Goal: Task Accomplishment & Management: Complete application form

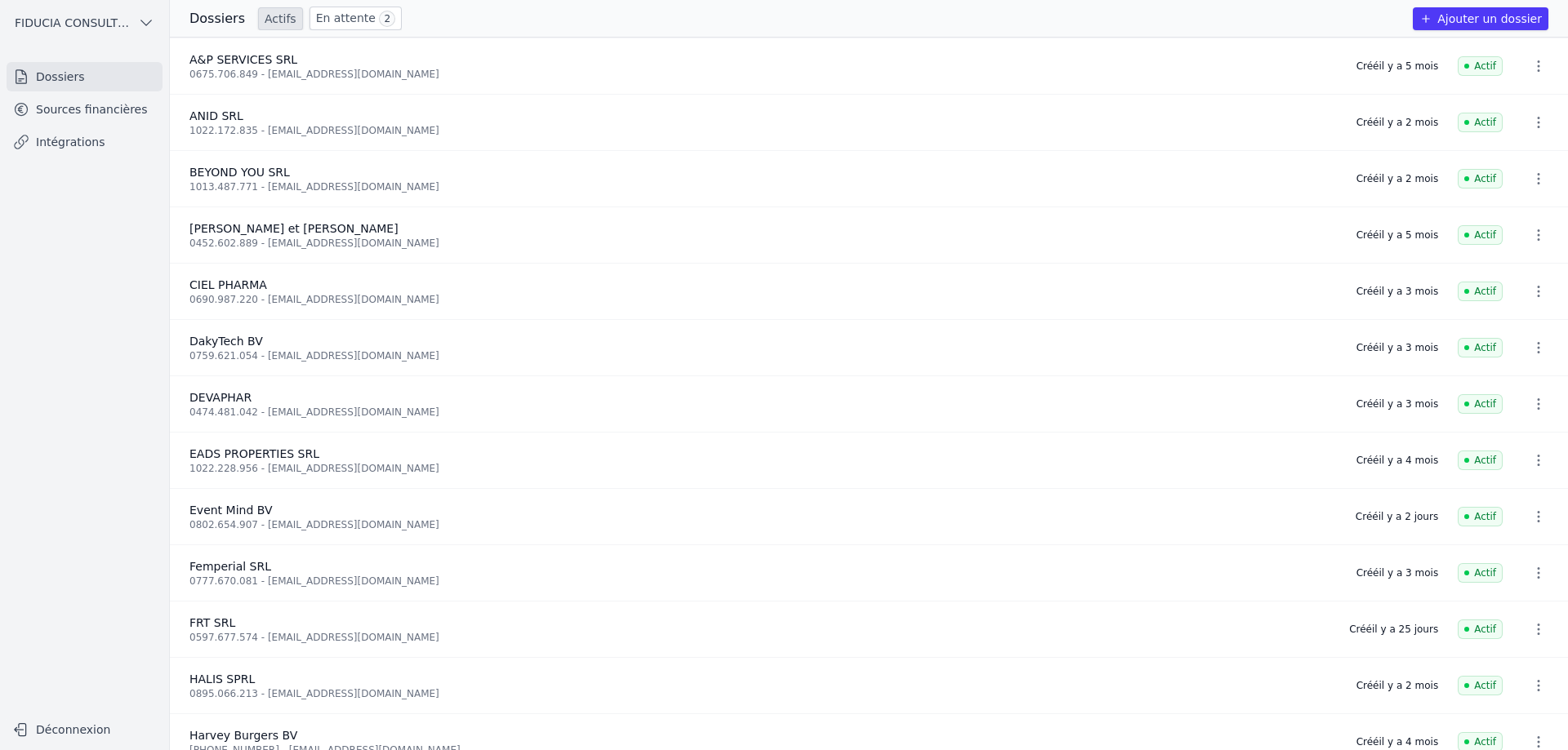
click at [65, 115] on link "Sources financières" at bounding box center [84, 110] width 156 height 29
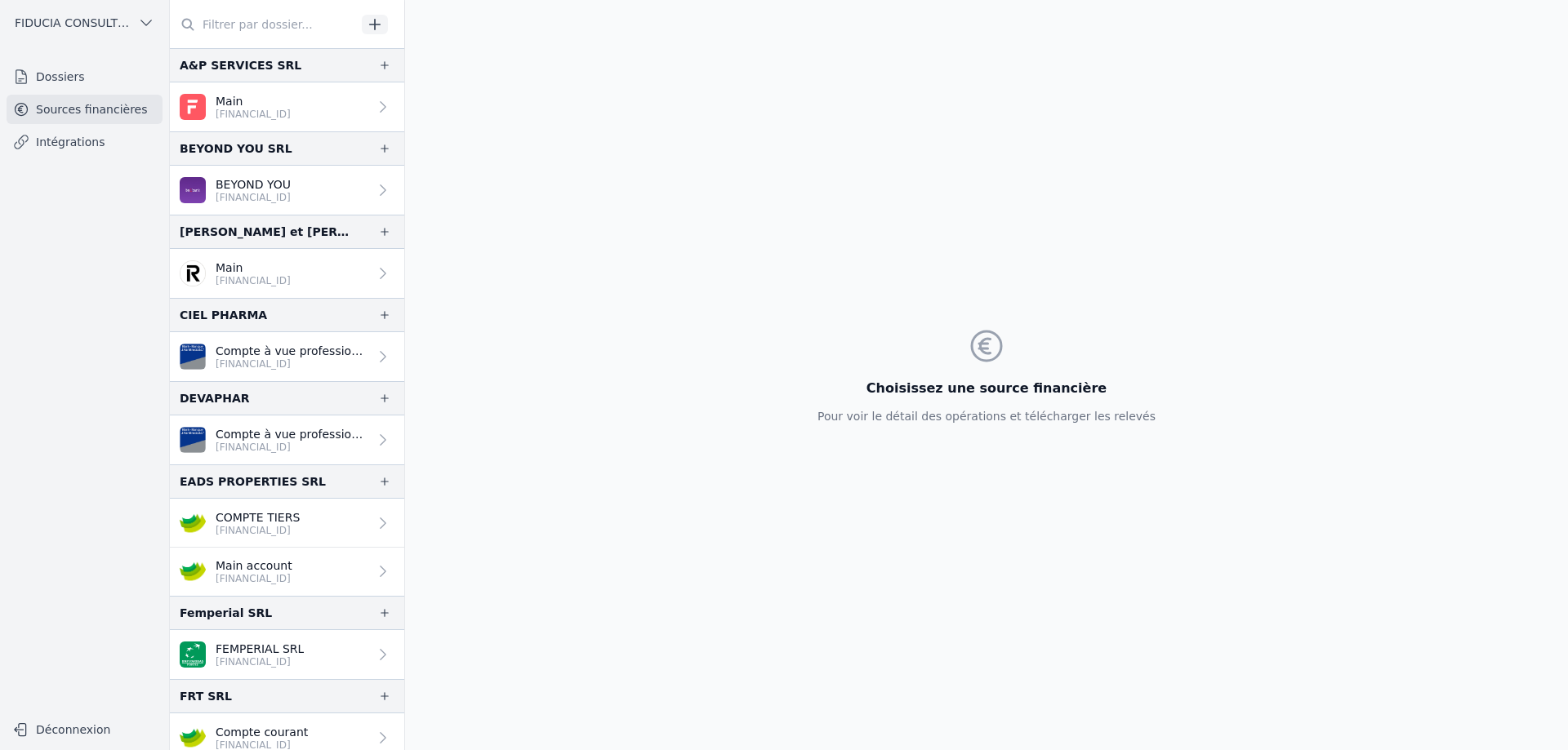
click at [371, 27] on icon "button" at bounding box center [374, 24] width 17 height 17
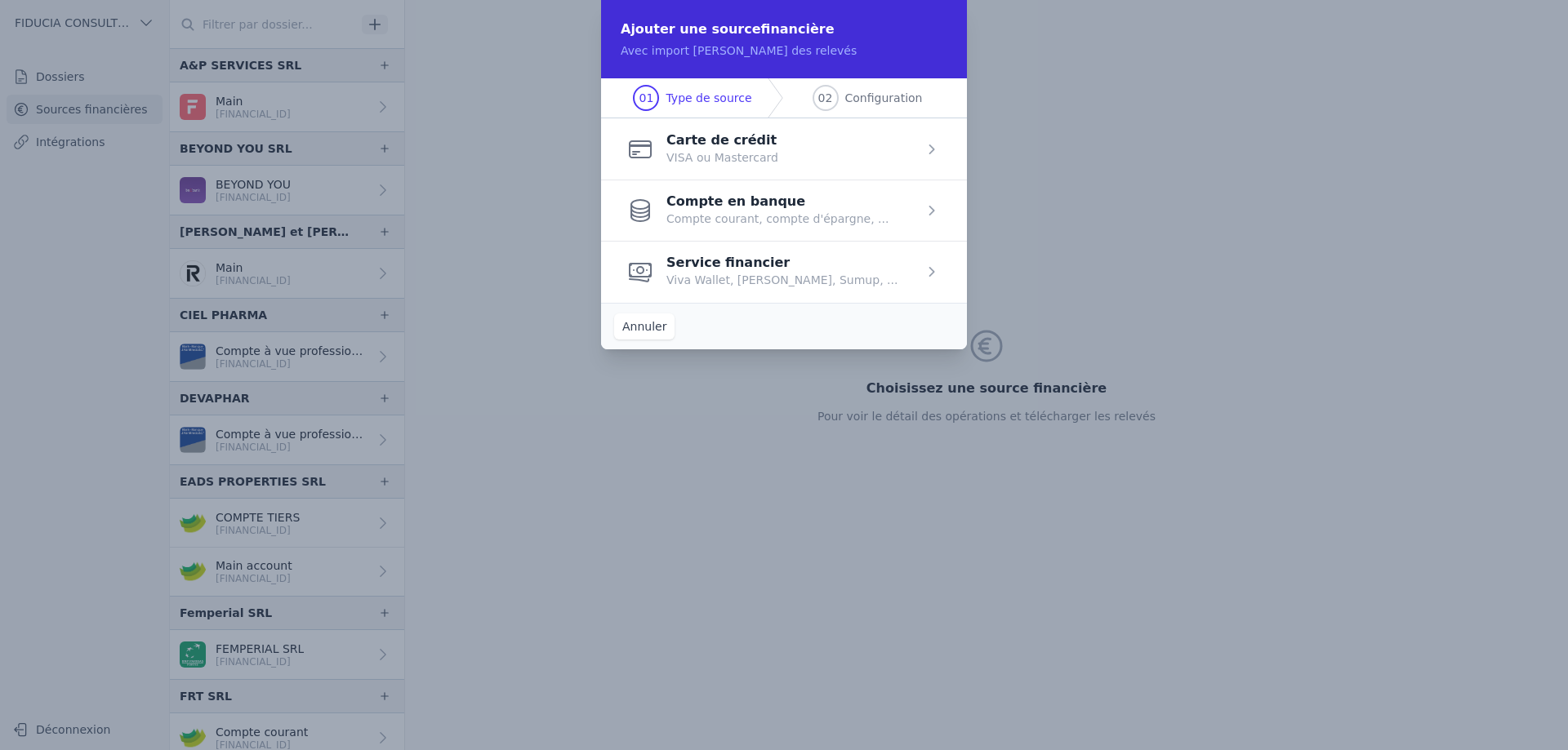
click at [850, 260] on span "button" at bounding box center [784, 271] width 366 height 62
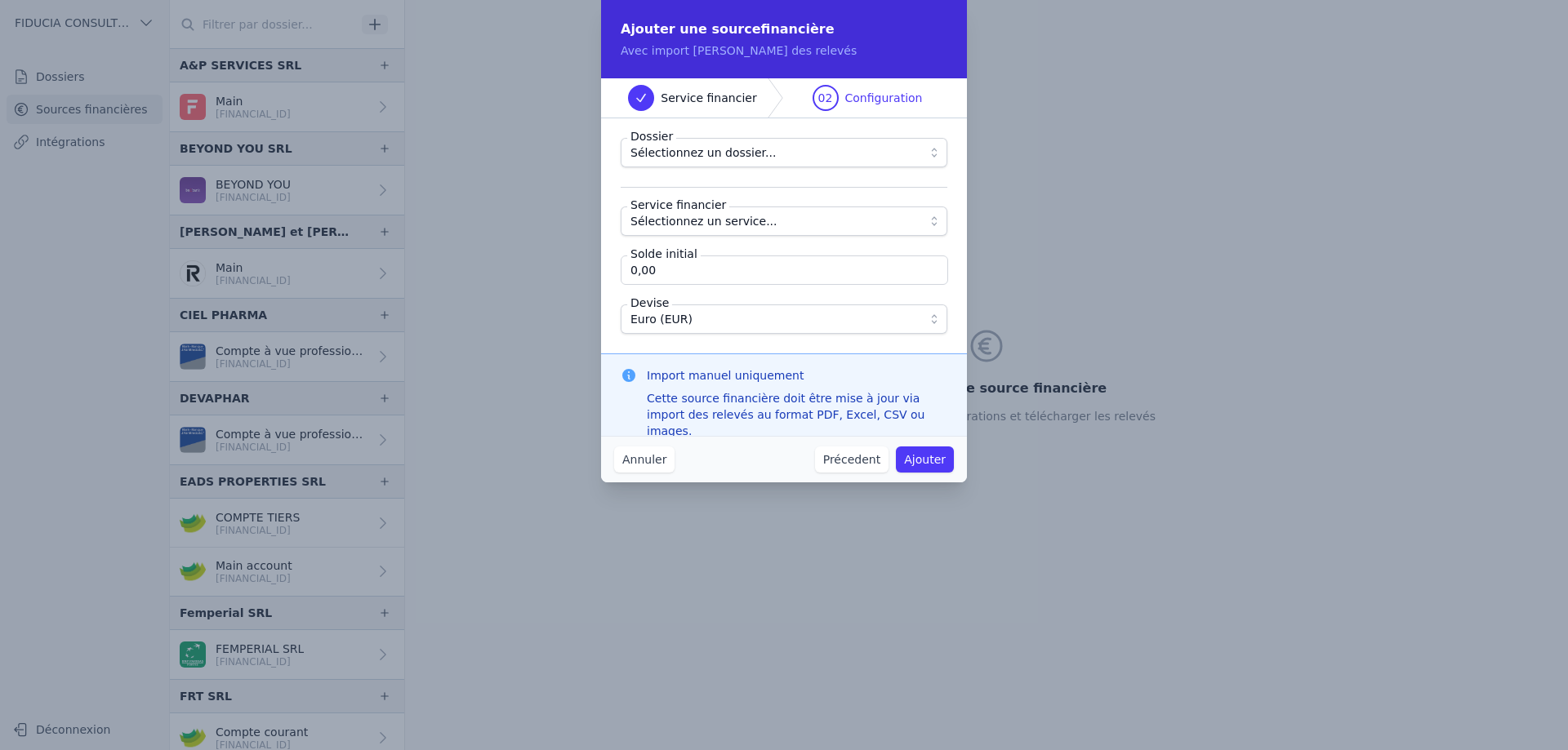
click at [928, 150] on button "Sélectionnez un dossier..." at bounding box center [784, 153] width 327 height 29
click at [874, 223] on span "Sélectionnez un service..." at bounding box center [773, 221] width 284 height 20
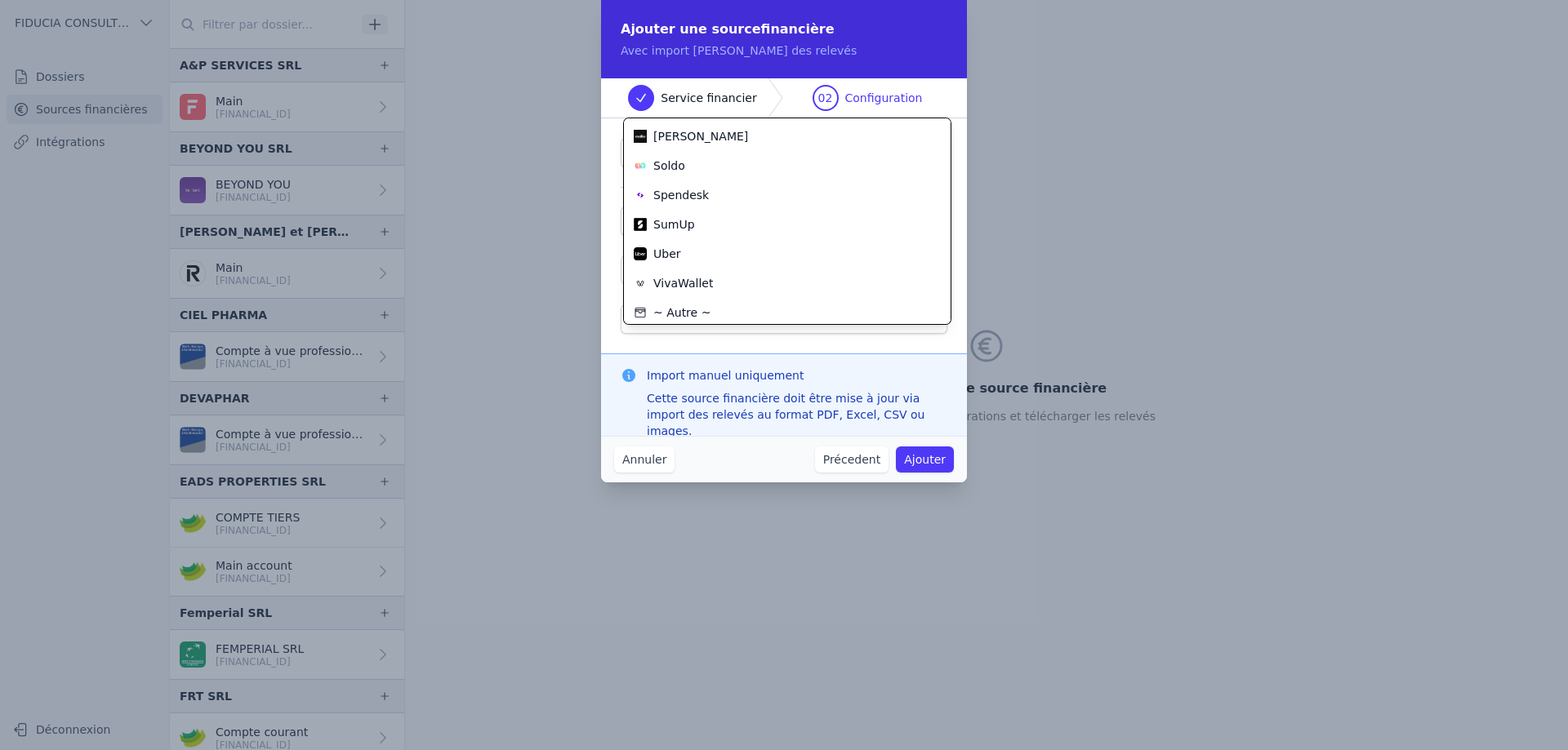
scroll to position [88, 0]
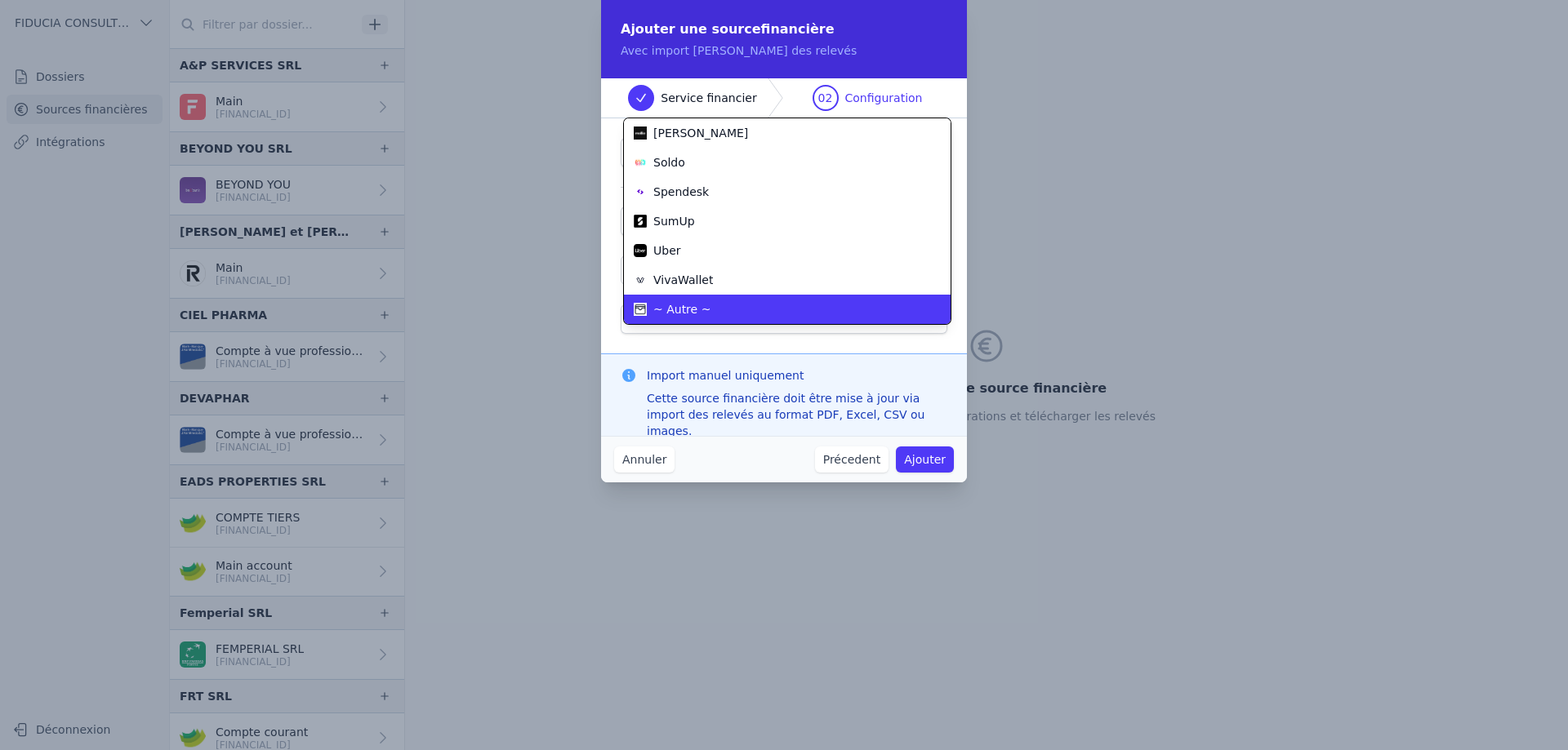
click at [706, 307] on div "~ Autre ~" at bounding box center [778, 309] width 288 height 17
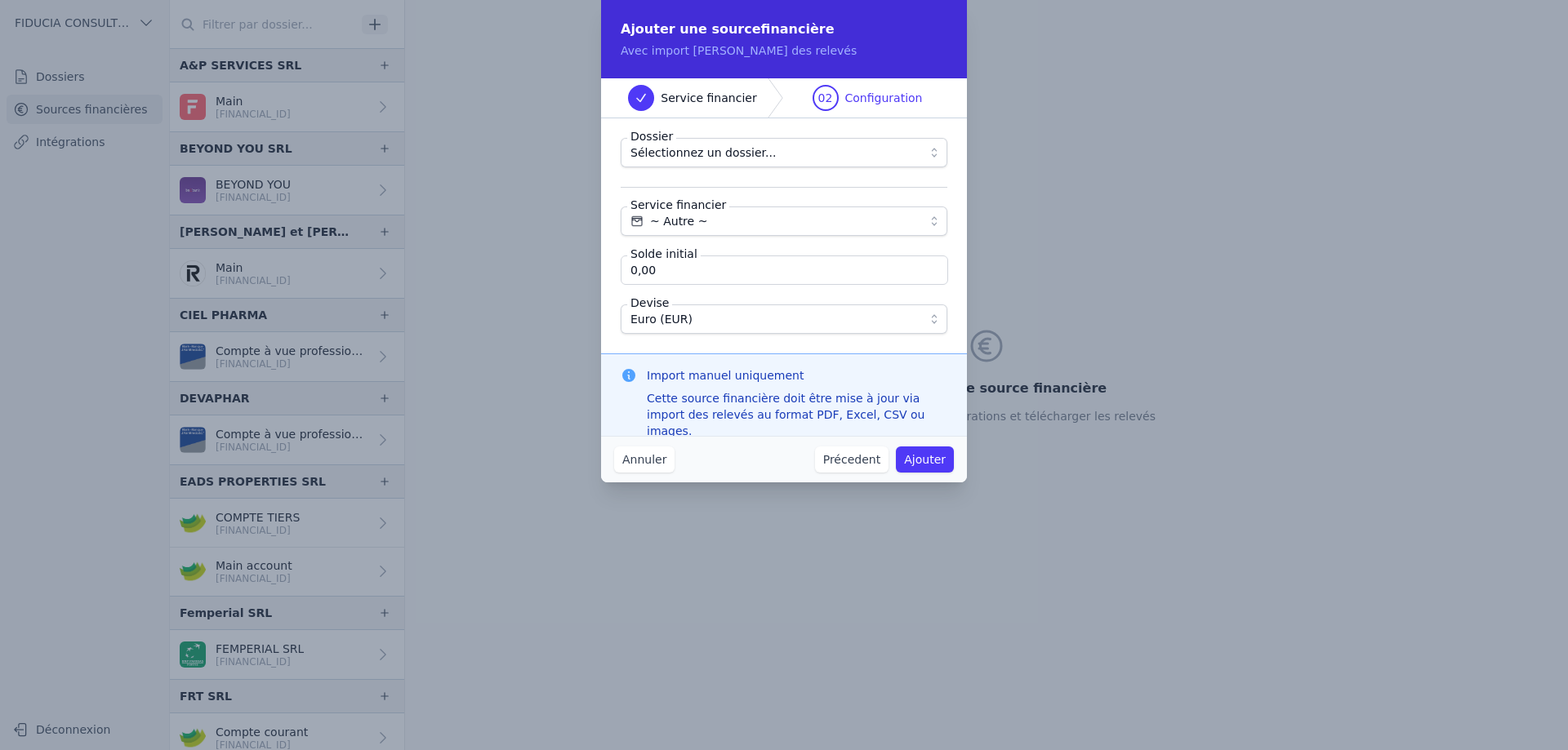
click at [645, 458] on button "Annuler" at bounding box center [644, 459] width 61 height 26
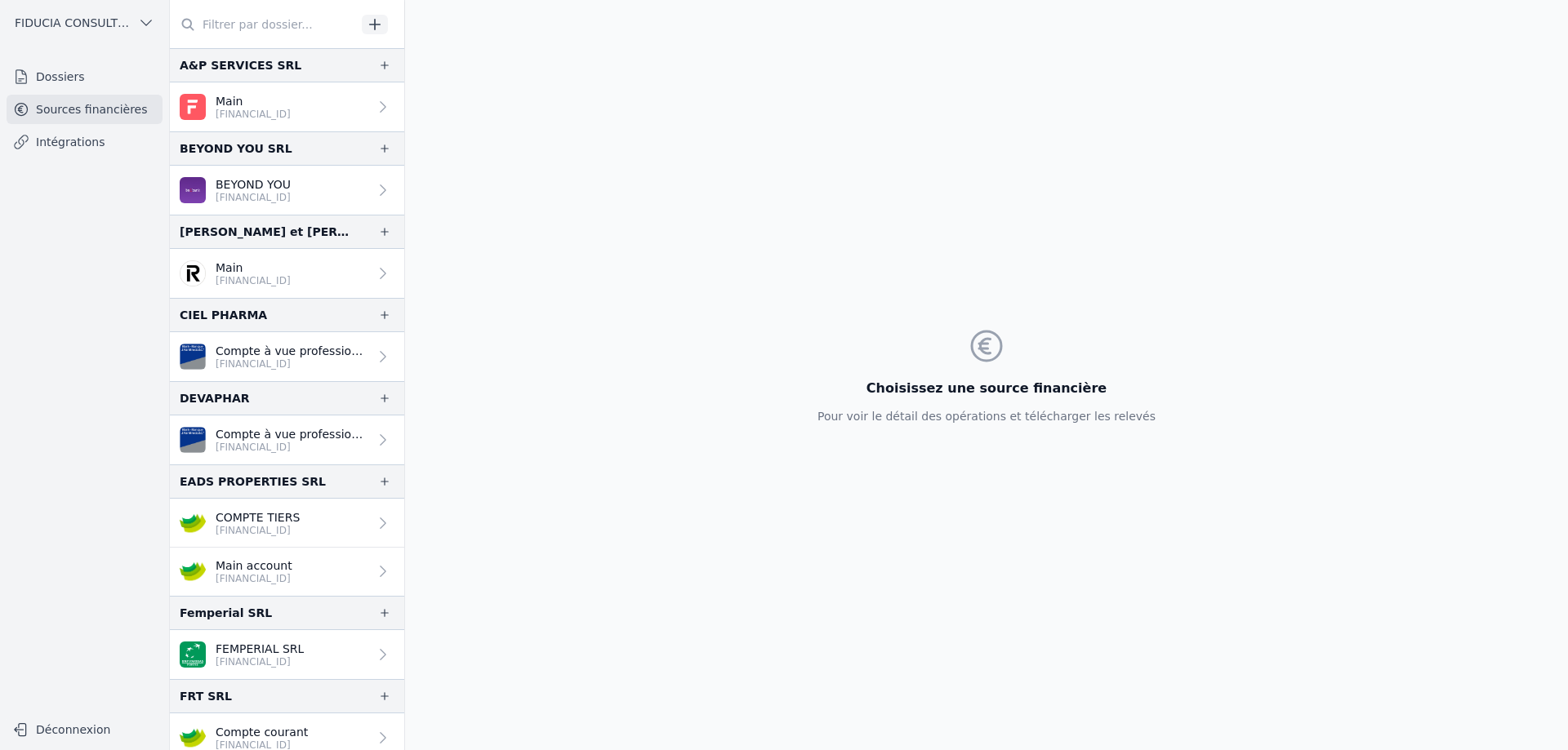
click at [66, 72] on link "Dossiers" at bounding box center [84, 76] width 156 height 29
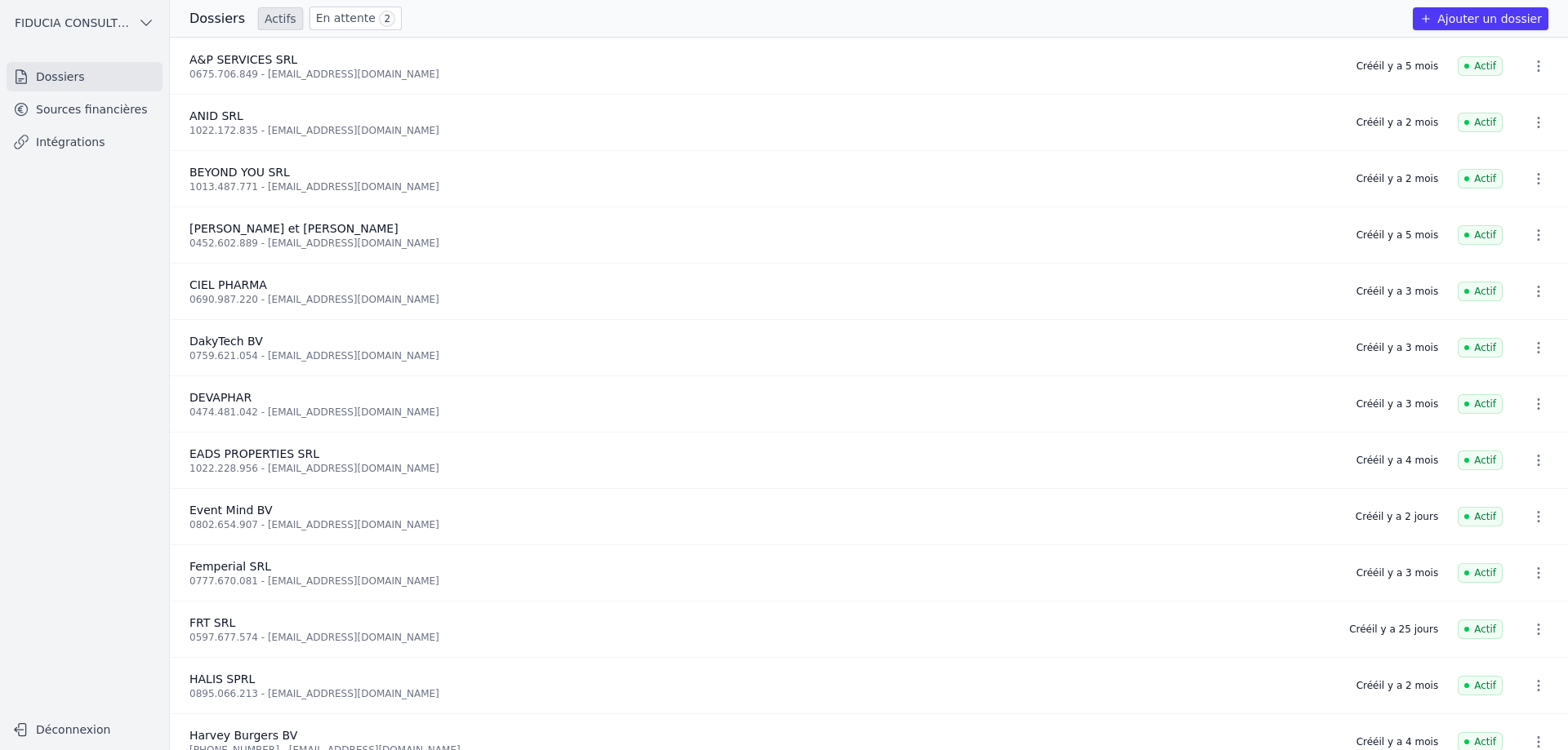
click at [335, 19] on link "En attente 2" at bounding box center [356, 19] width 92 height 23
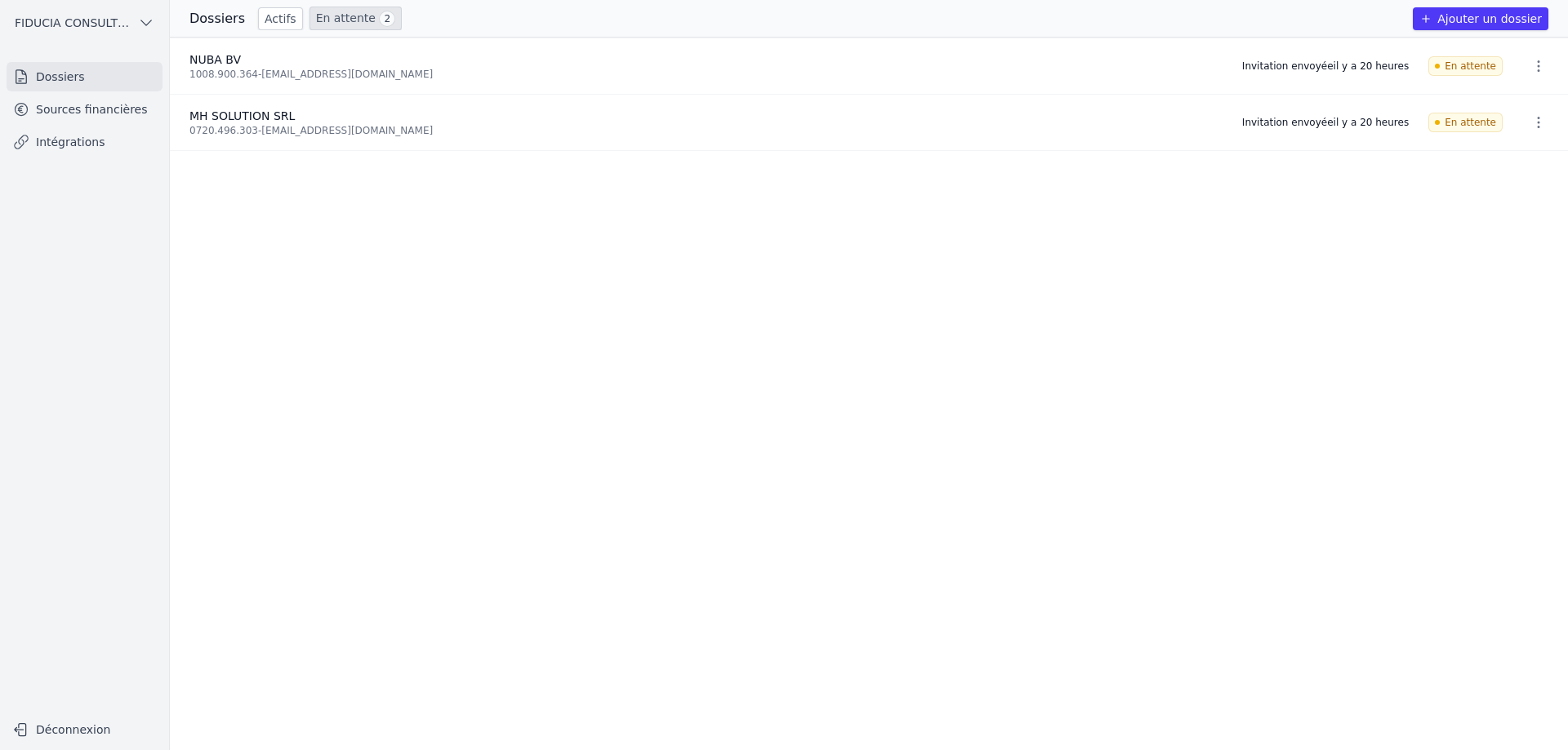
click at [259, 11] on link "Actifs" at bounding box center [281, 19] width 45 height 23
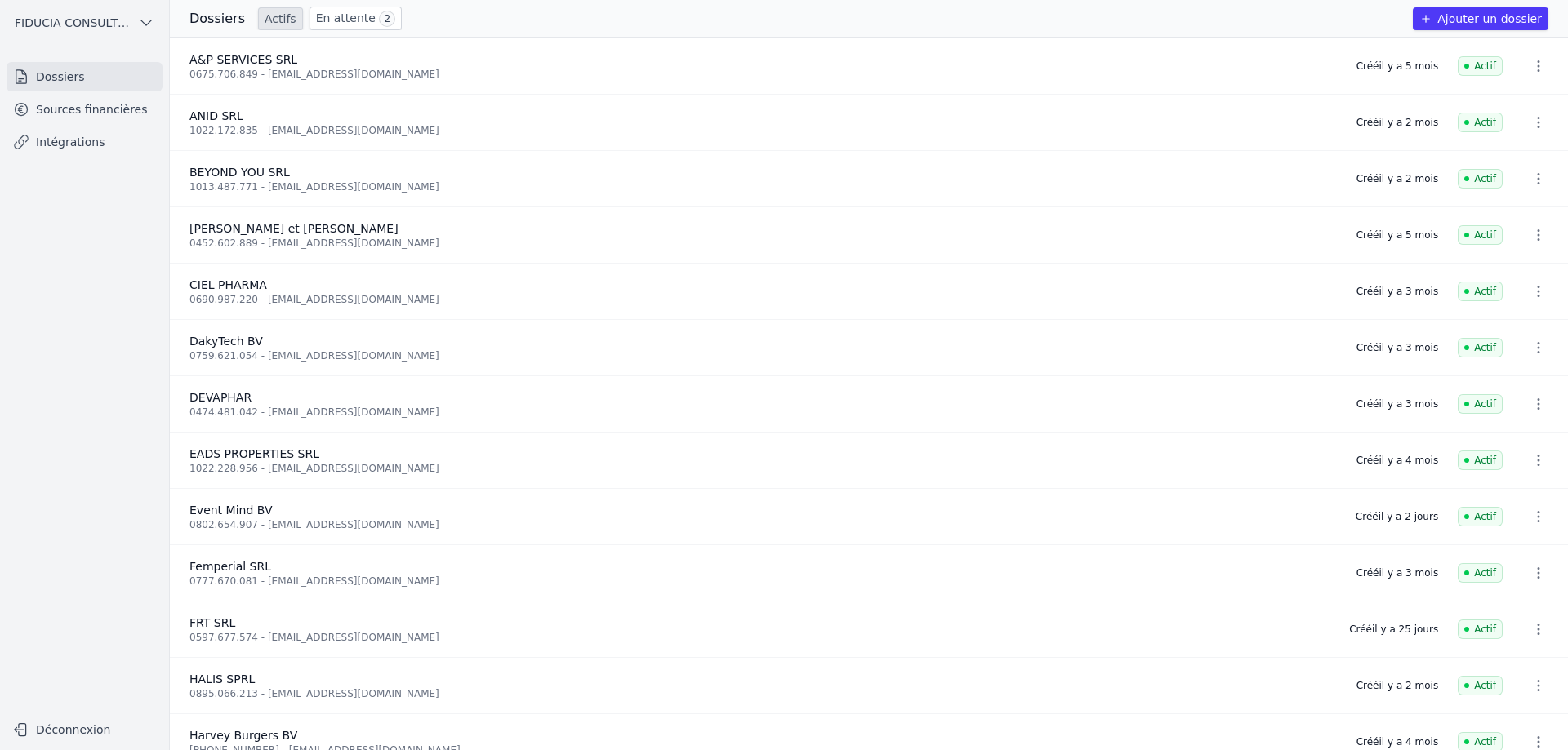
click at [44, 115] on link "Sources financières" at bounding box center [84, 110] width 156 height 29
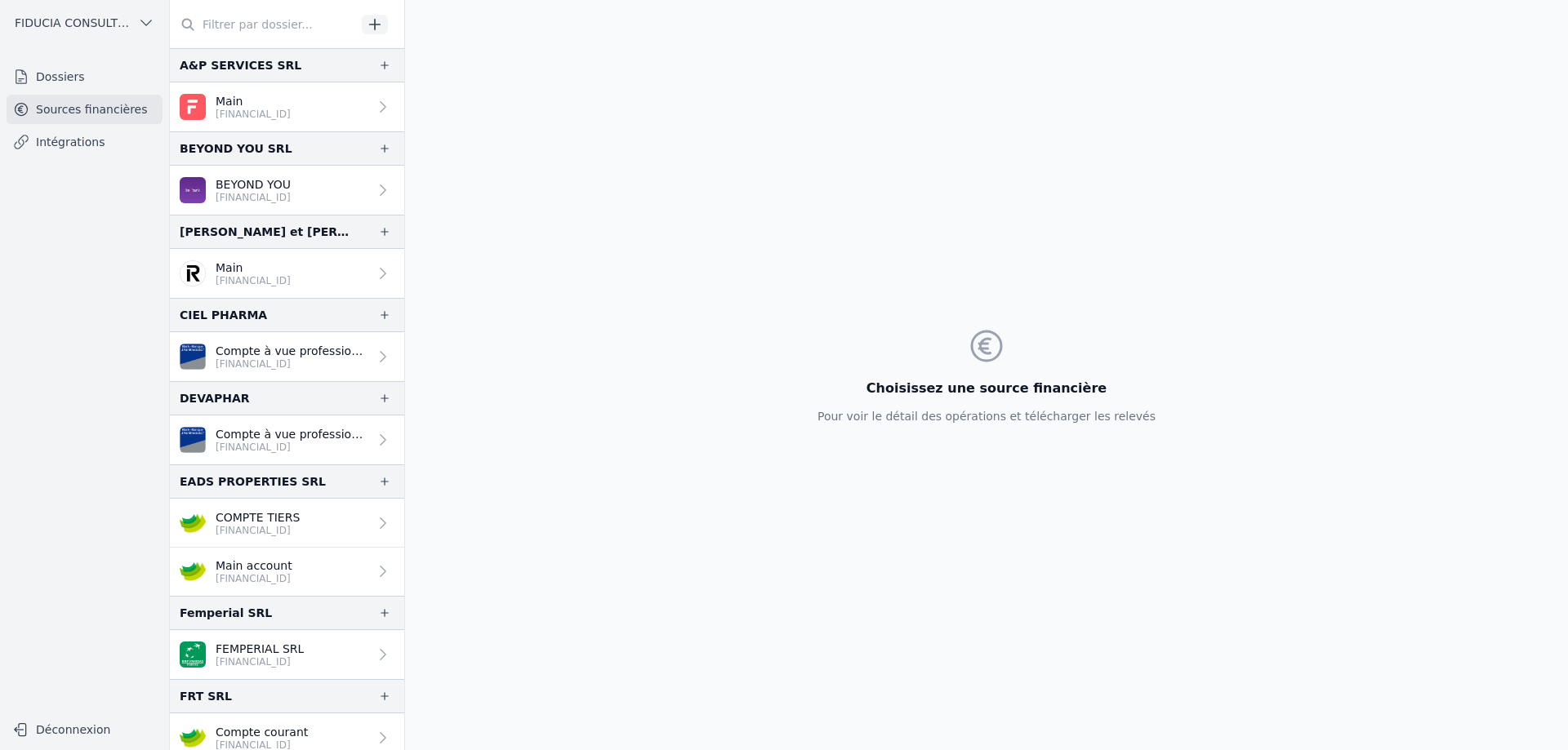
click at [142, 78] on link "Dossiers" at bounding box center [84, 76] width 156 height 29
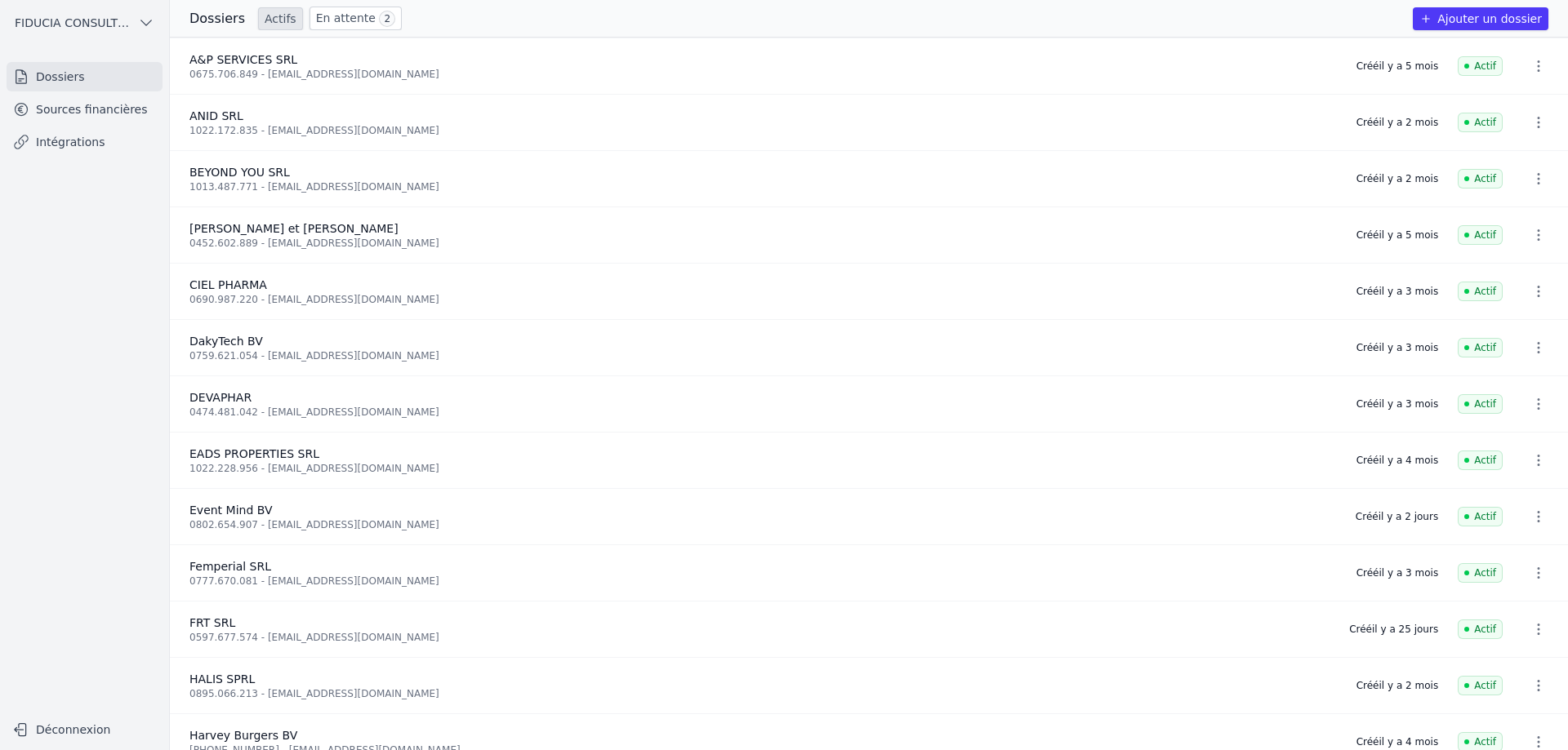
click at [1473, 19] on button "Ajouter un dossier" at bounding box center [1481, 19] width 135 height 23
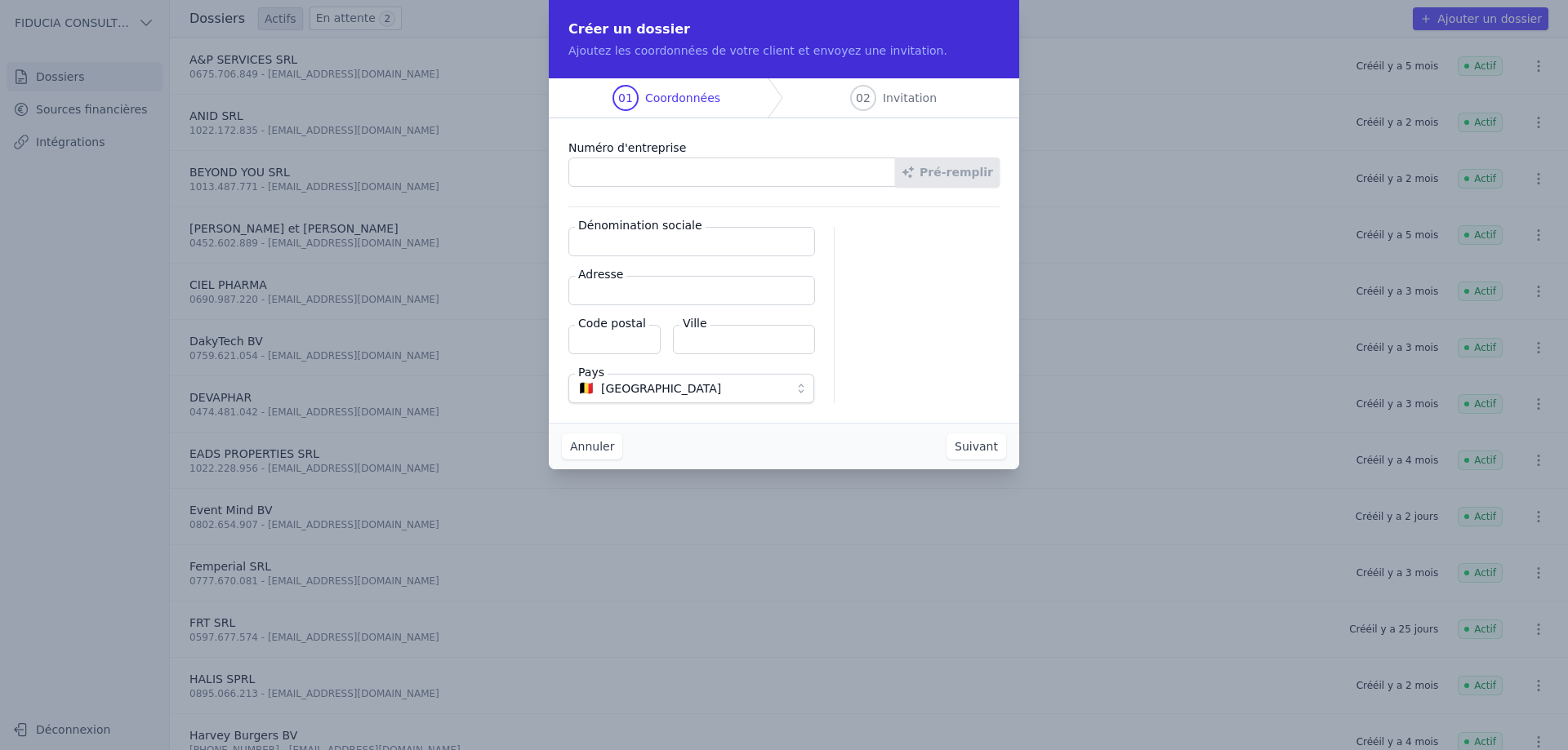
paste input "0836.801.182"
type input "0836.801.182"
click at [939, 168] on button "Pré-remplir" at bounding box center [947, 172] width 105 height 29
type input "COSMEYER SPRL"
type input "Rue [PERSON_NAME] 3"
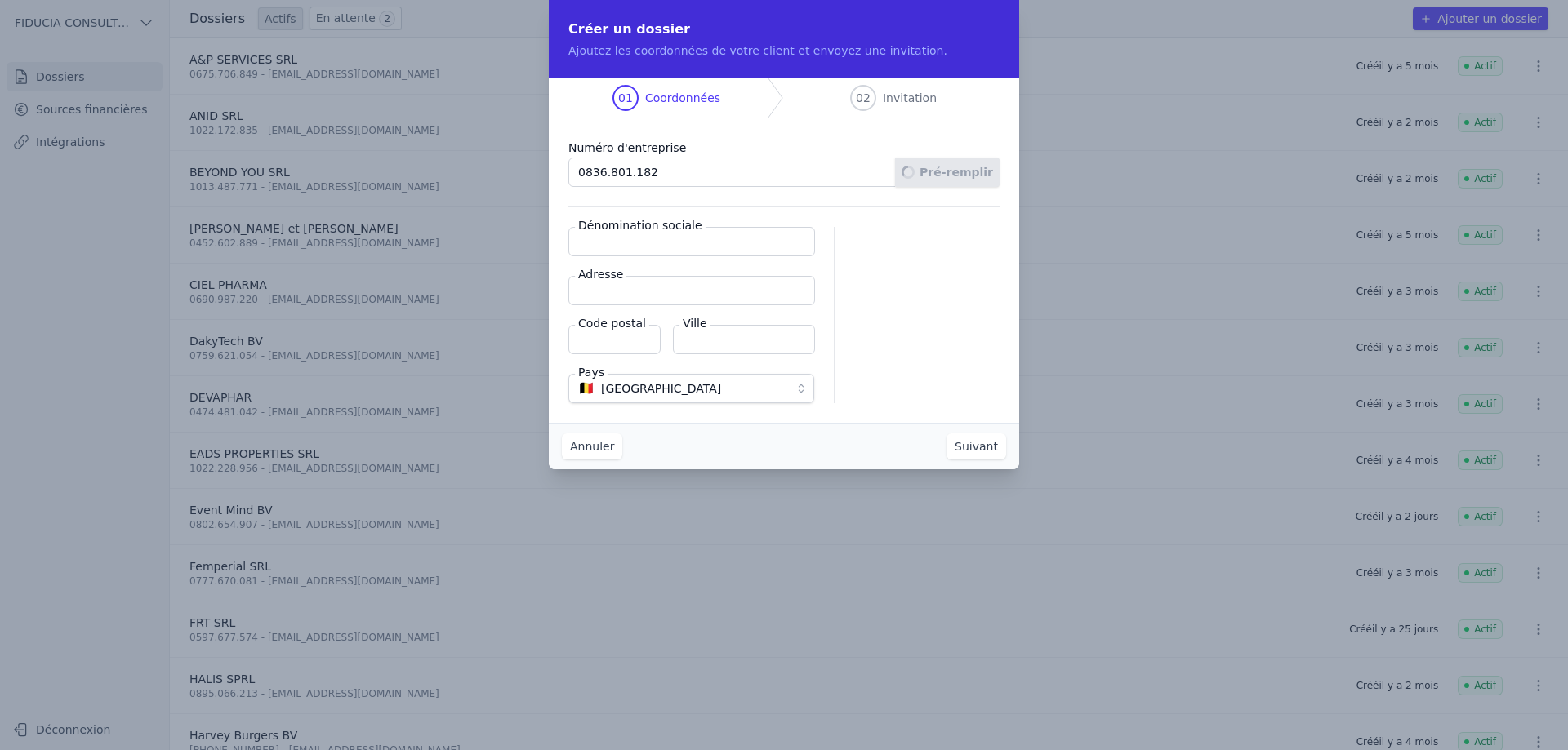
type input "1040"
type input "[GEOGRAPHIC_DATA]"
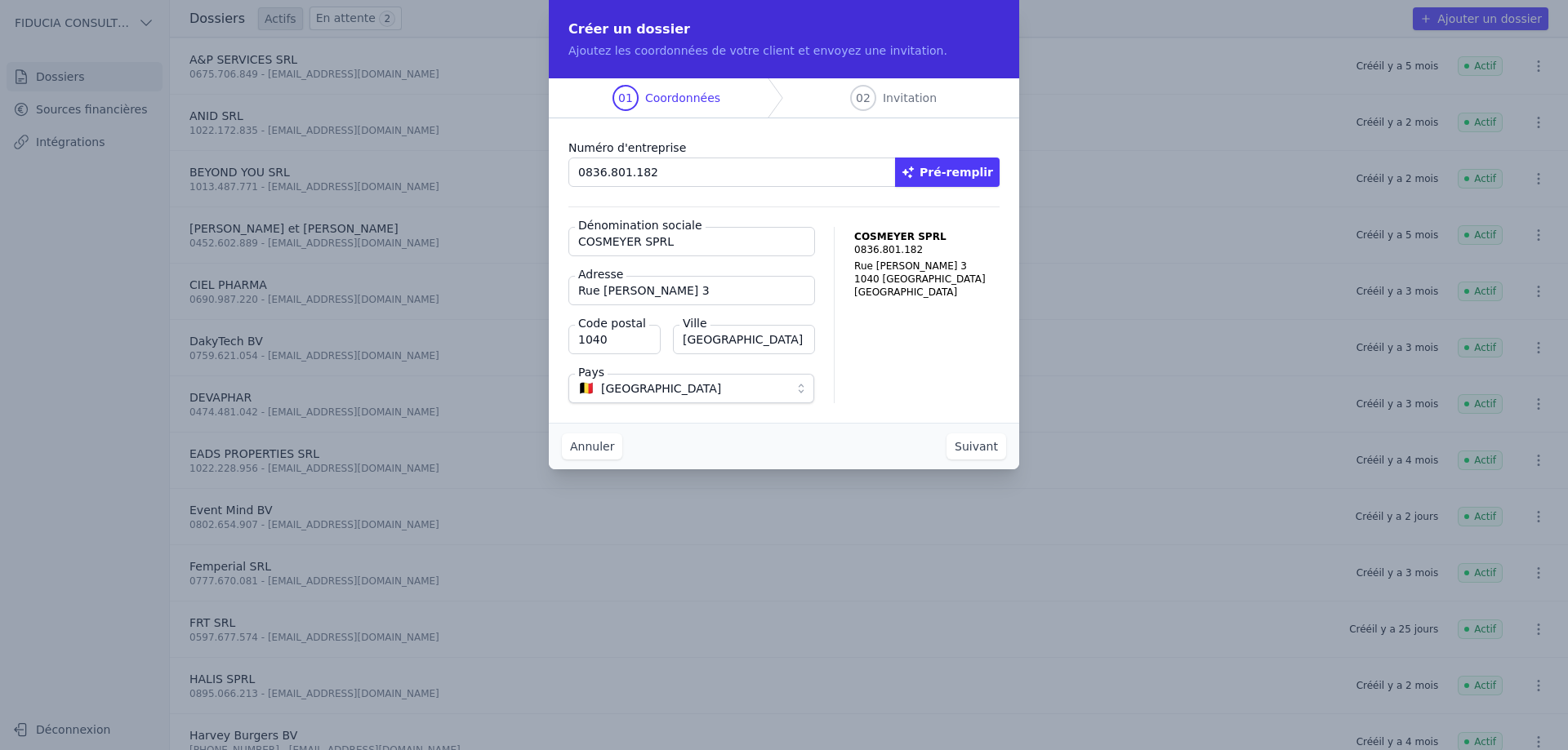
click at [575, 455] on button "Annuler" at bounding box center [593, 446] width 61 height 26
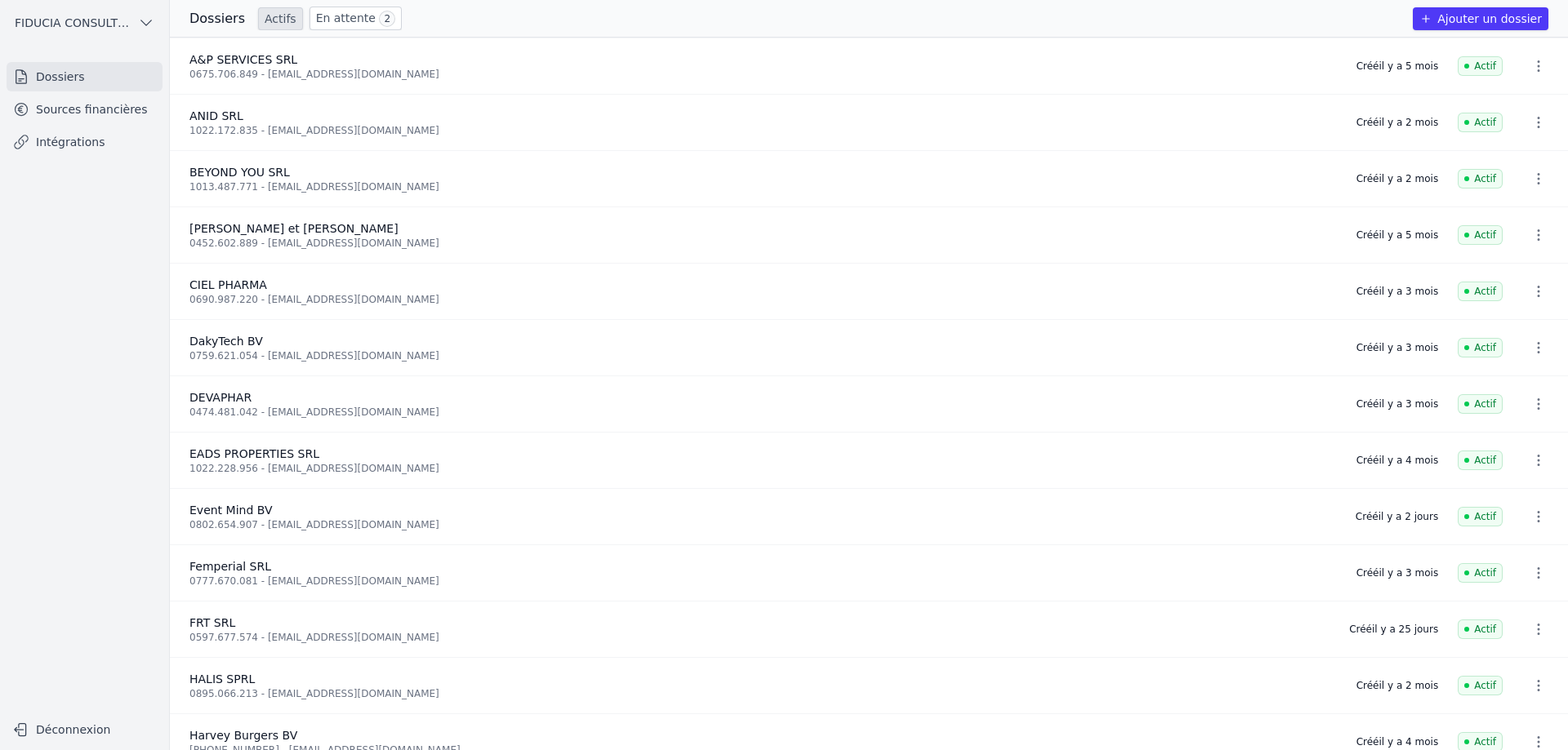
click at [84, 111] on link "Sources financières" at bounding box center [84, 110] width 156 height 29
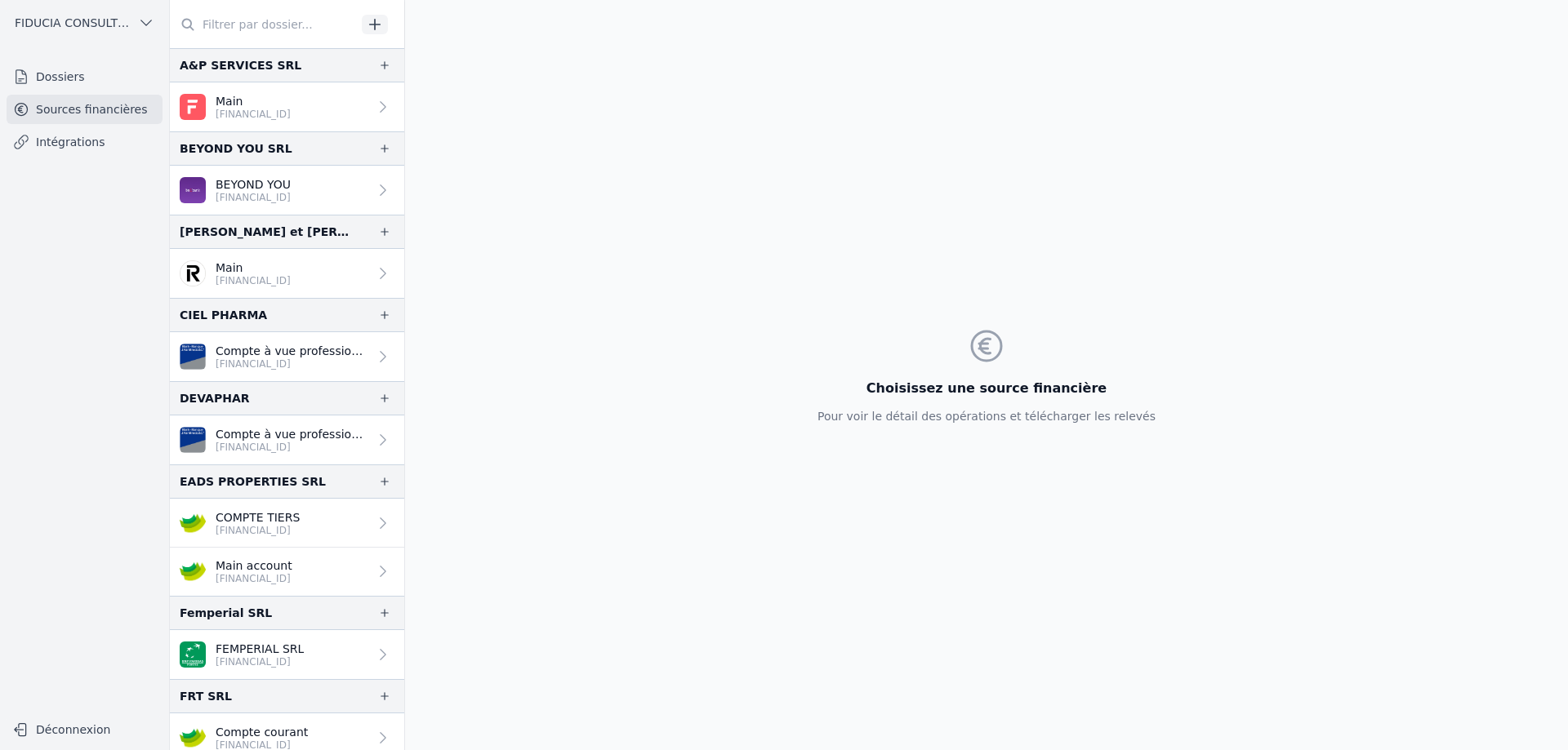
click at [100, 82] on link "Dossiers" at bounding box center [84, 76] width 156 height 29
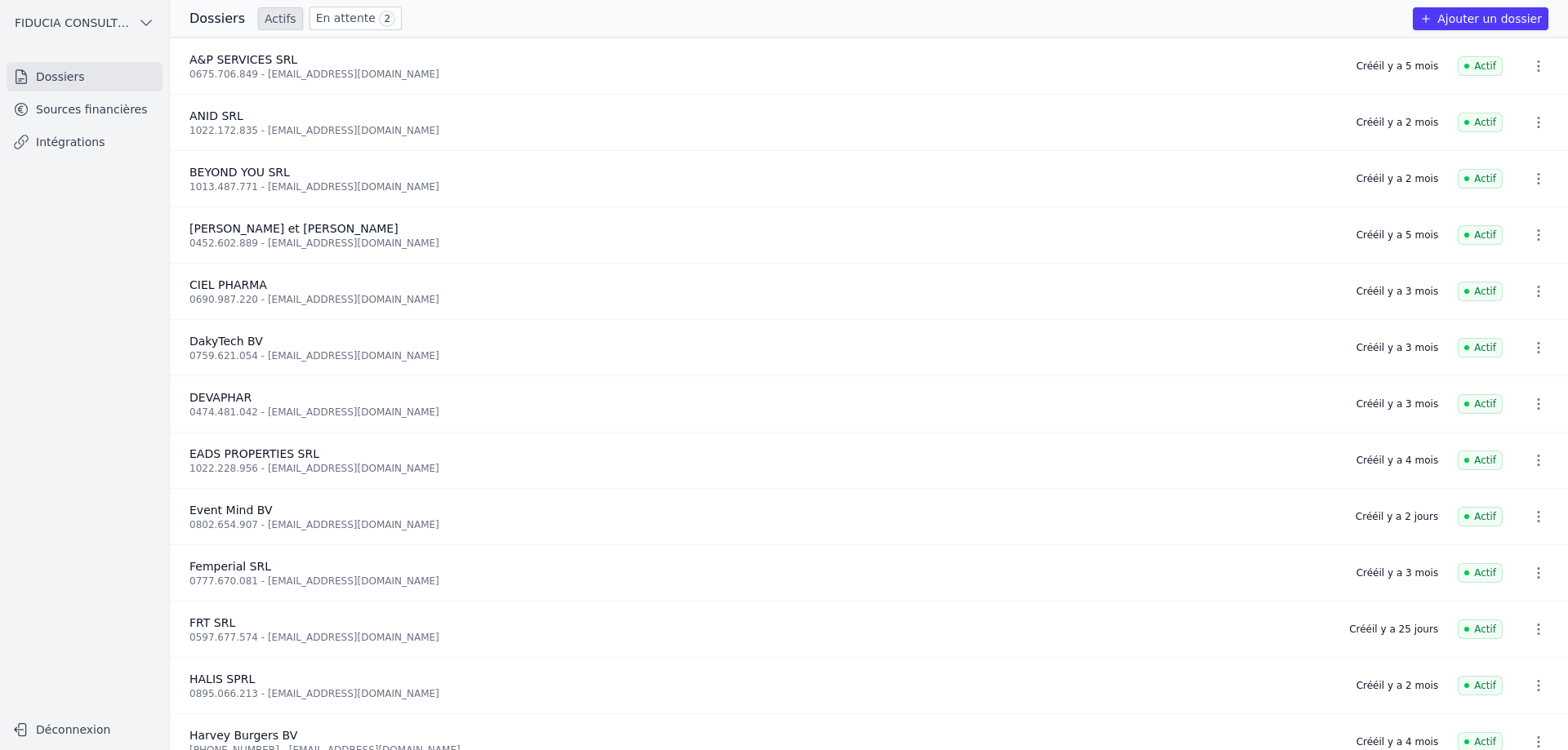
click at [134, 106] on link "Sources financières" at bounding box center [84, 110] width 156 height 29
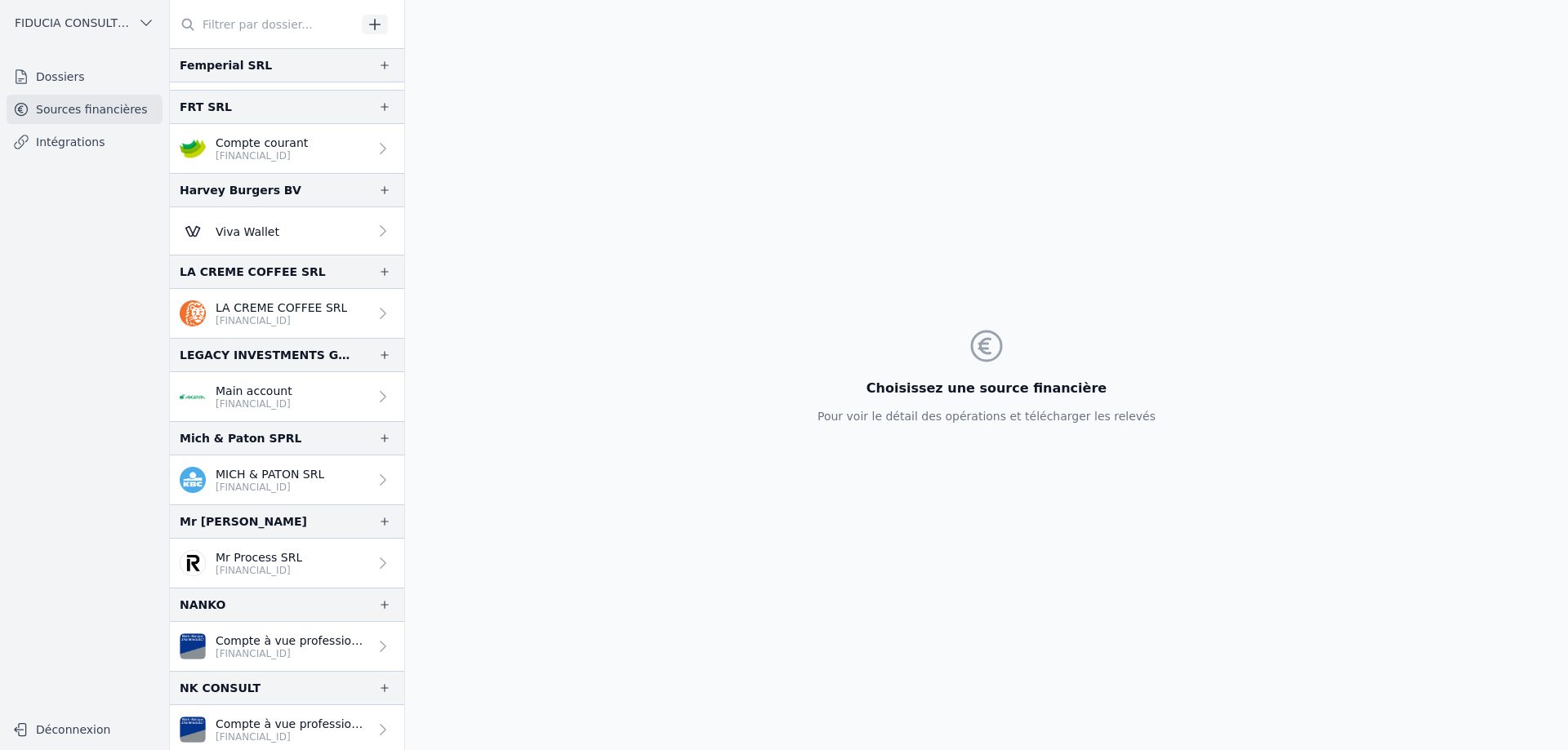
scroll to position [572, 0]
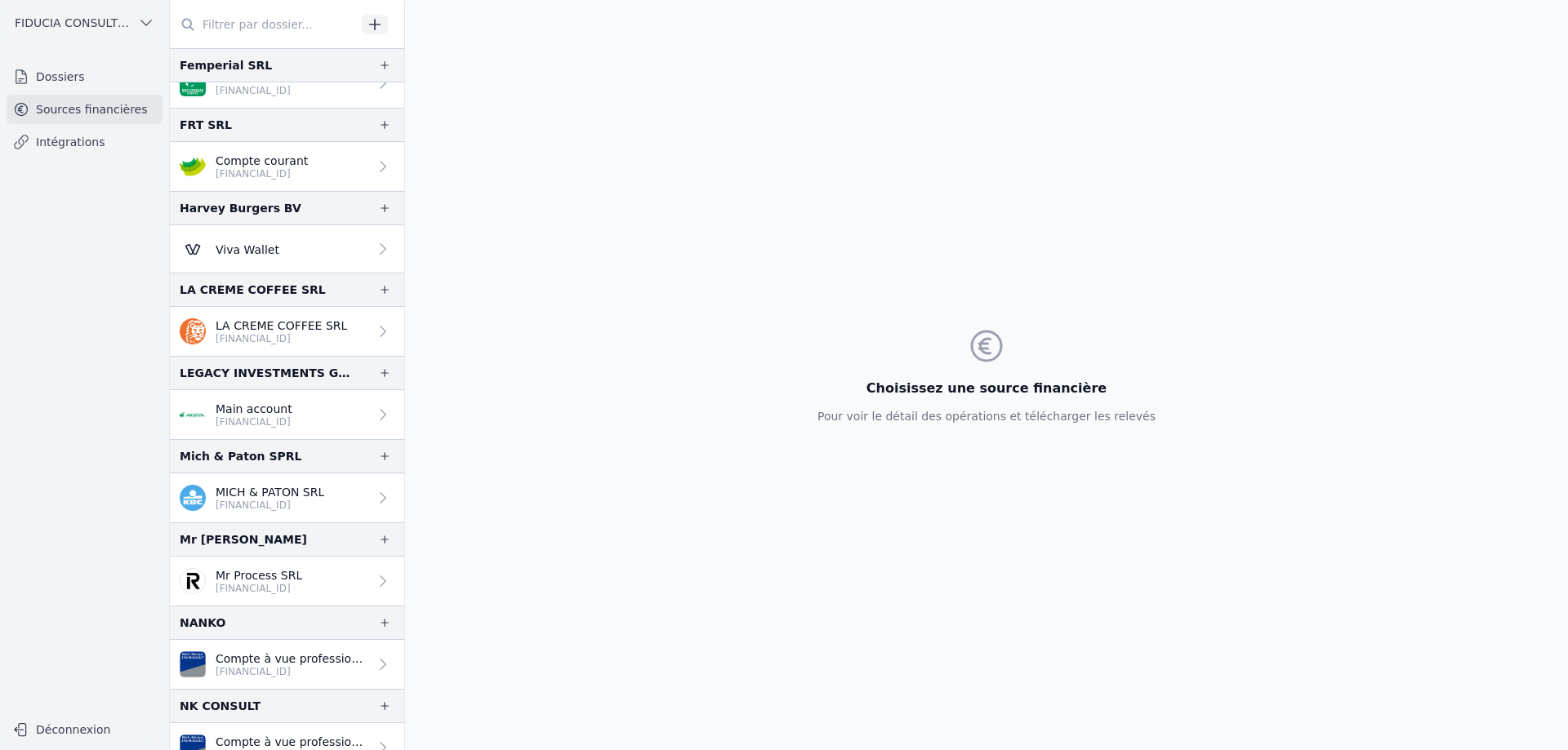
click at [366, 21] on button "button" at bounding box center [374, 24] width 26 height 20
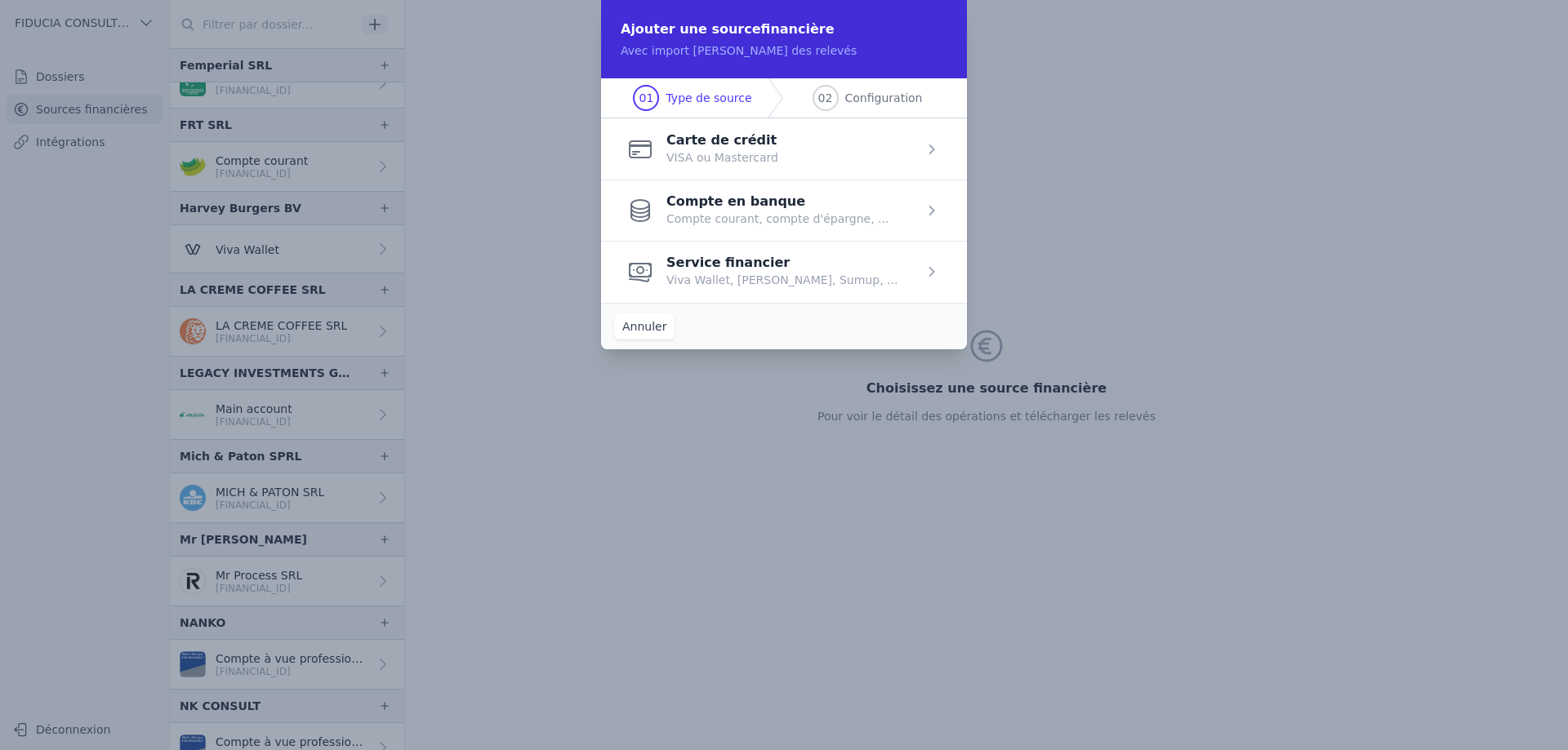
click at [878, 206] on span "button" at bounding box center [784, 210] width 366 height 62
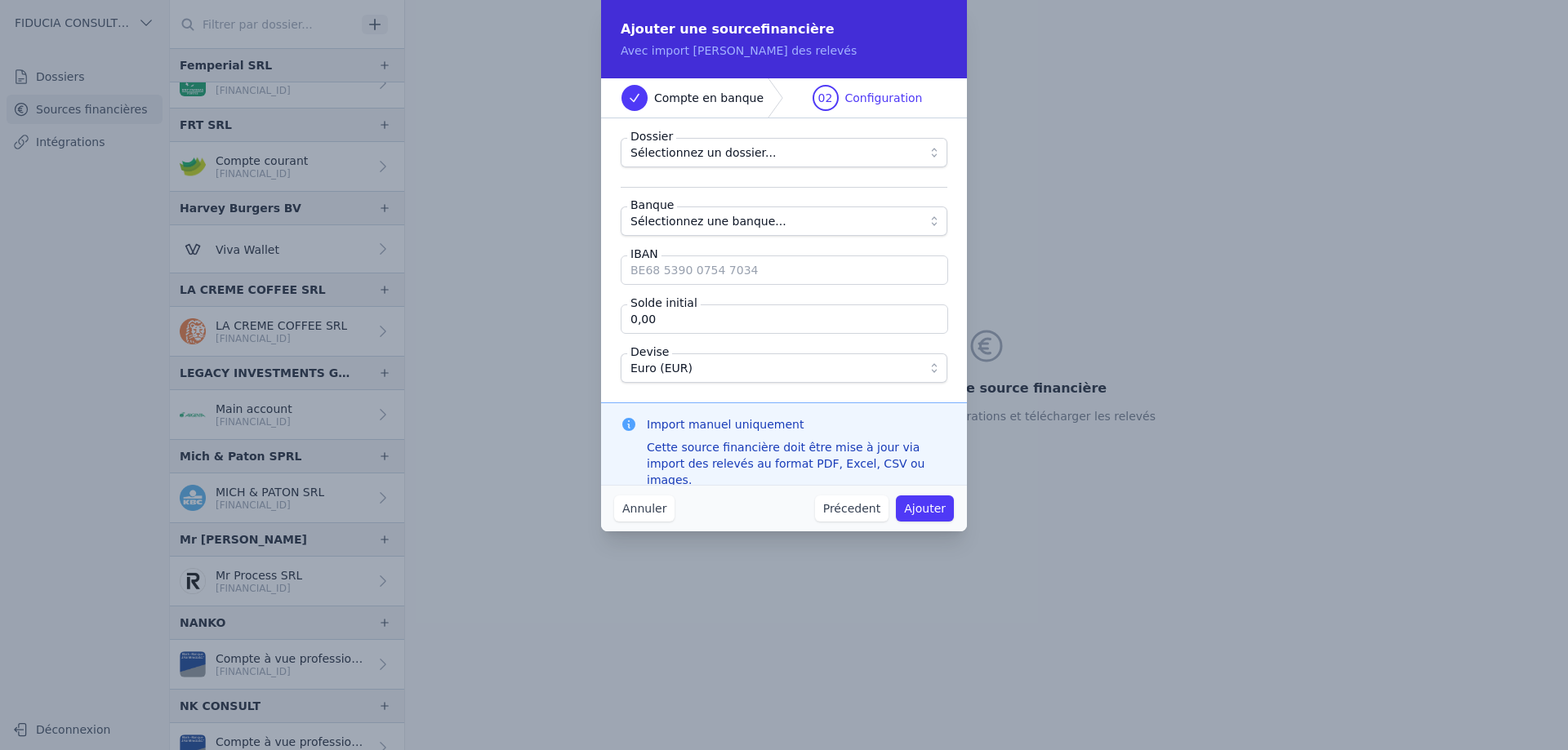
click at [832, 157] on span "Sélectionnez un dossier..." at bounding box center [773, 153] width 284 height 20
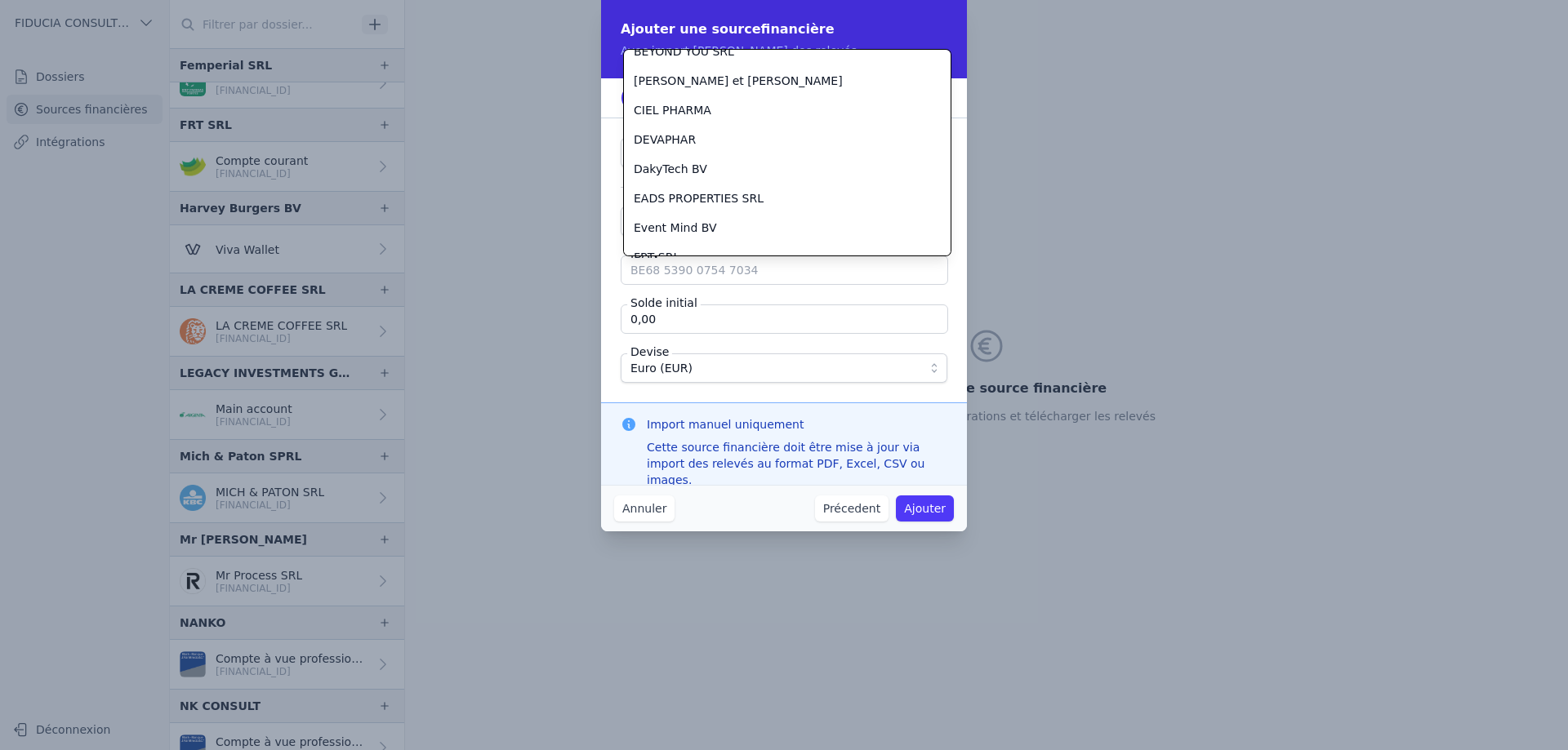
scroll to position [163, 0]
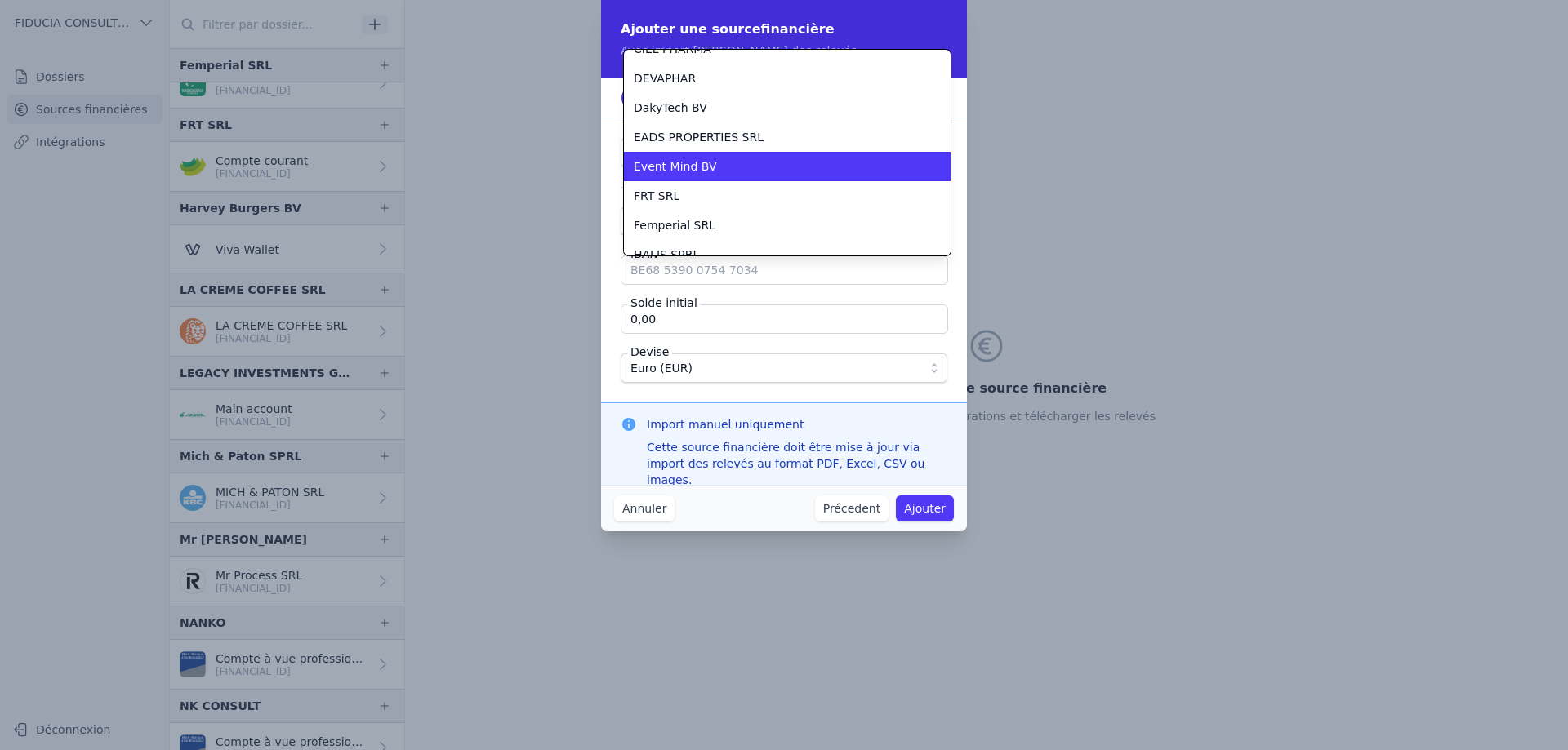
click at [711, 175] on li "Event Mind BV" at bounding box center [787, 166] width 327 height 29
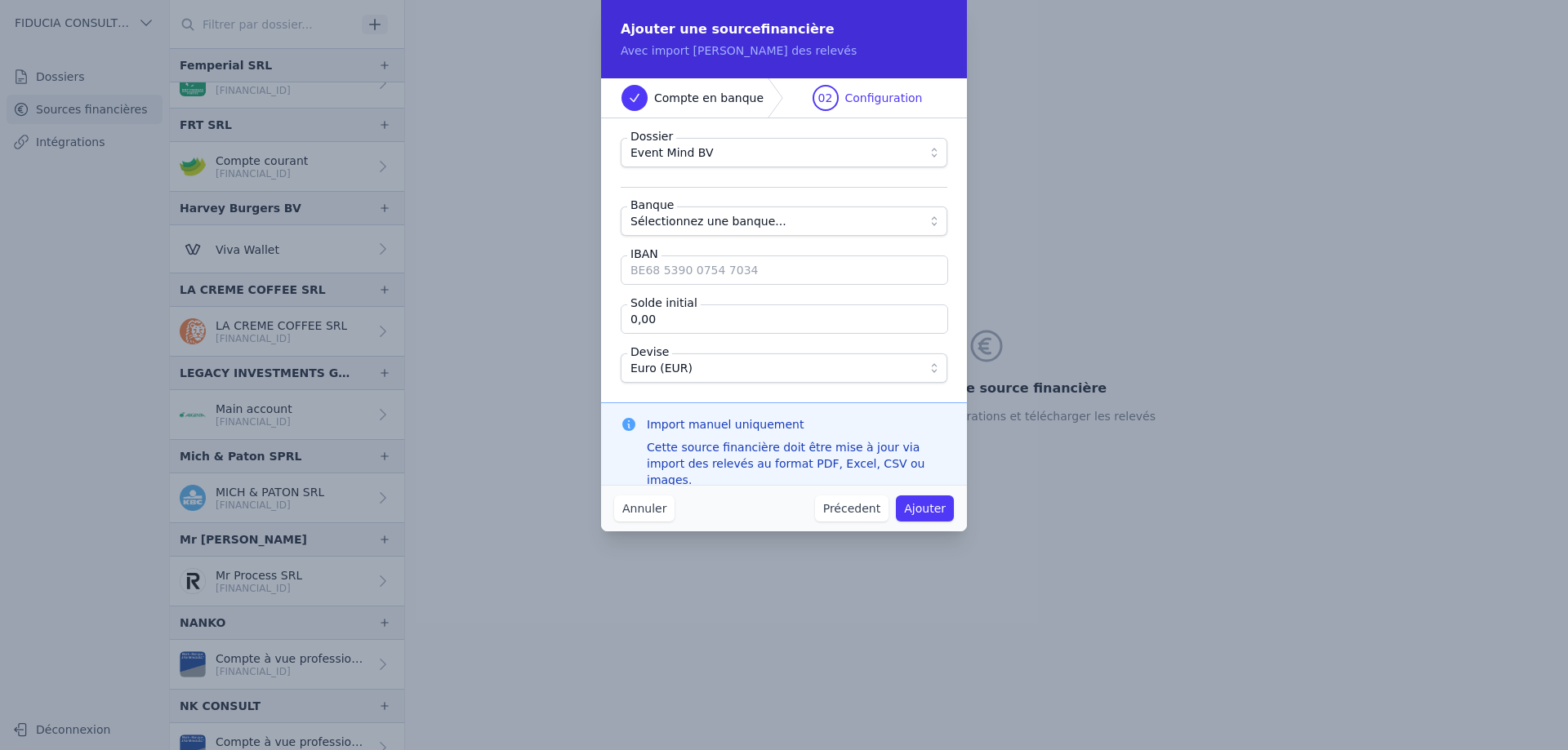
click at [772, 229] on span "Sélectionnez une banque..." at bounding box center [773, 221] width 284 height 20
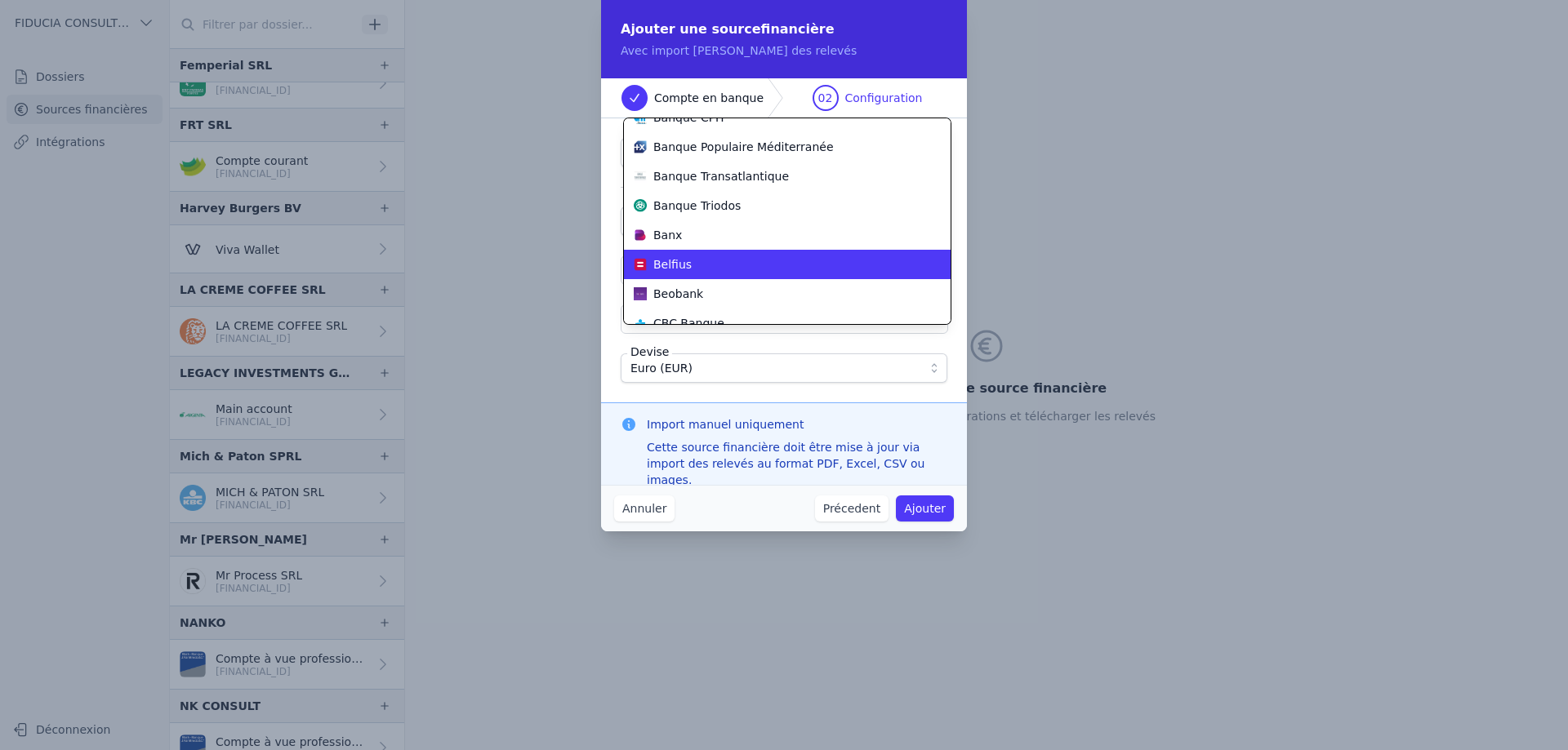
click at [749, 253] on li "Belfius" at bounding box center [787, 264] width 327 height 29
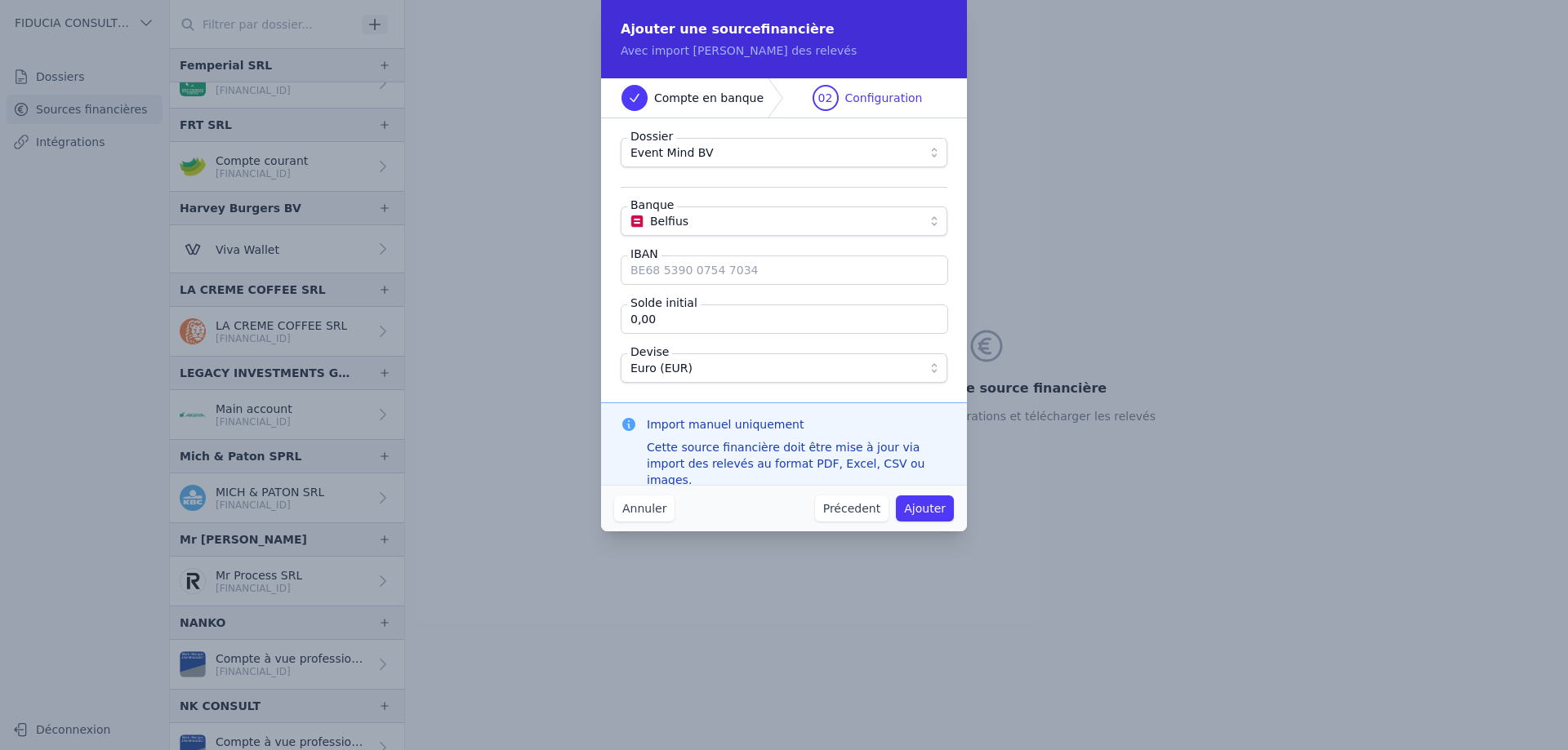
click at [759, 265] on input "IBAN" at bounding box center [784, 270] width 327 height 29
click at [692, 275] on input "IBAN" at bounding box center [784, 270] width 327 height 29
paste input "[FINANCIAL_ID]"
type input "[FINANCIAL_ID]"
click at [880, 461] on div "Cette source financière doit être mise à jour via import des relevés au format …" at bounding box center [796, 464] width 301 height 49
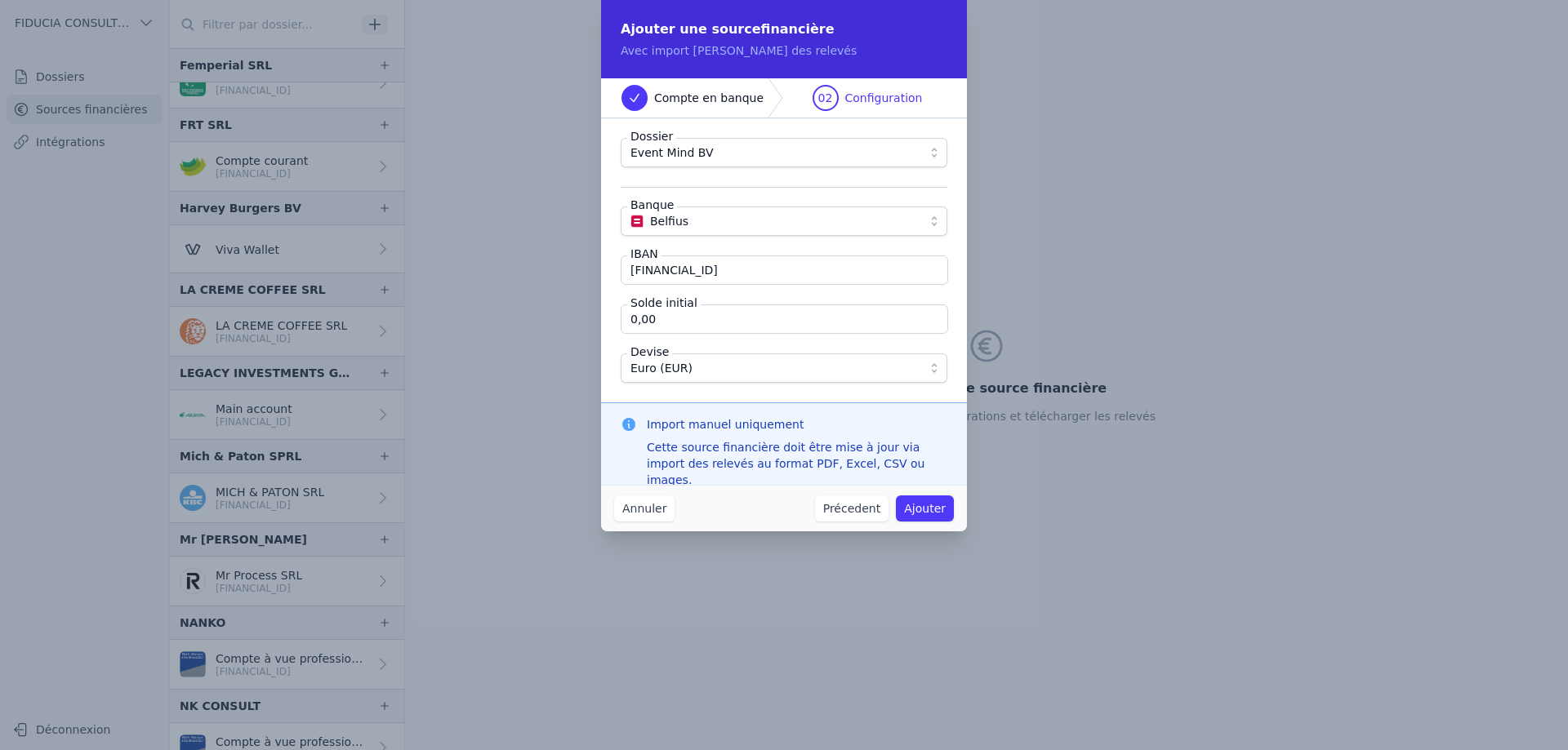
click at [927, 509] on button "Ajouter" at bounding box center [925, 508] width 58 height 26
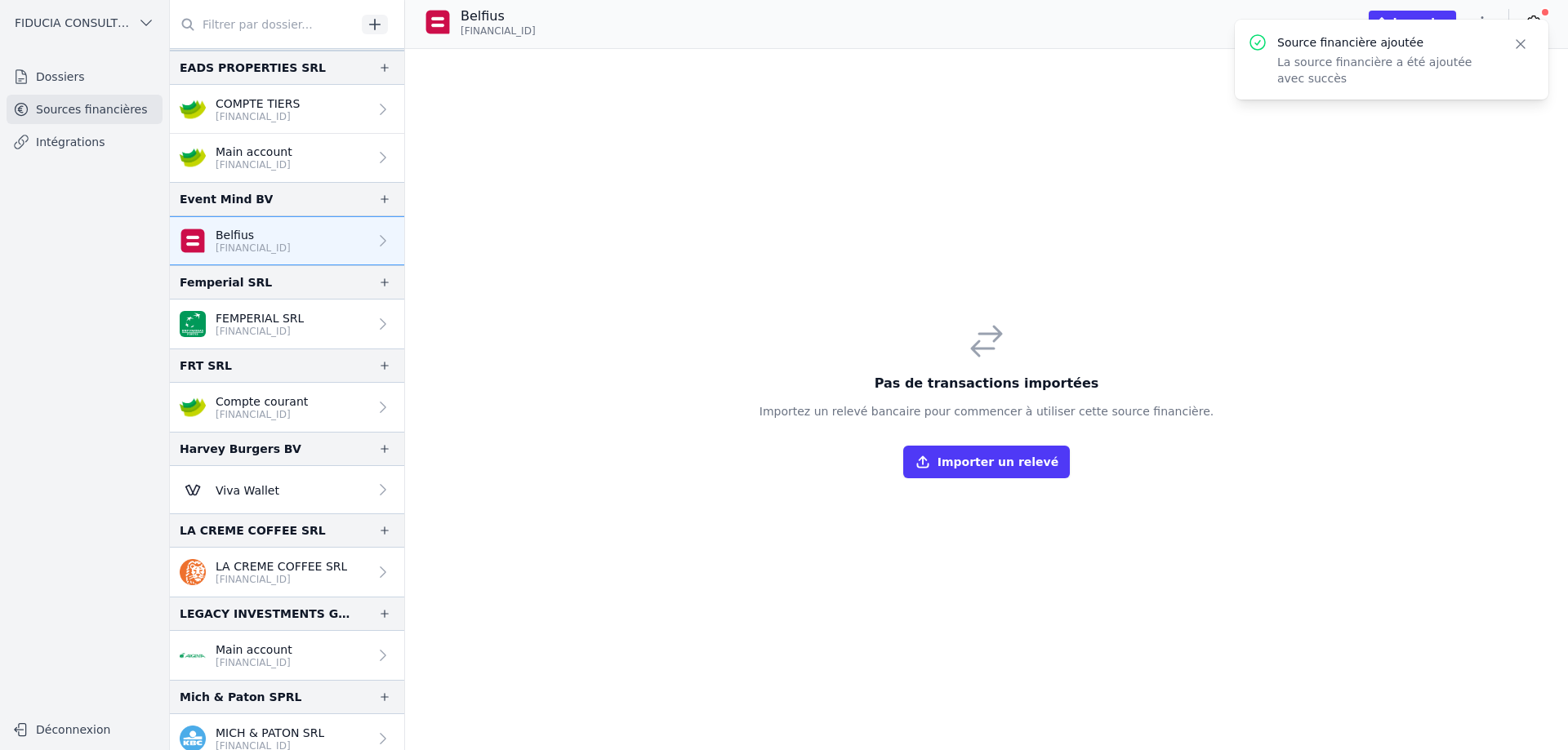
scroll to position [408, 0]
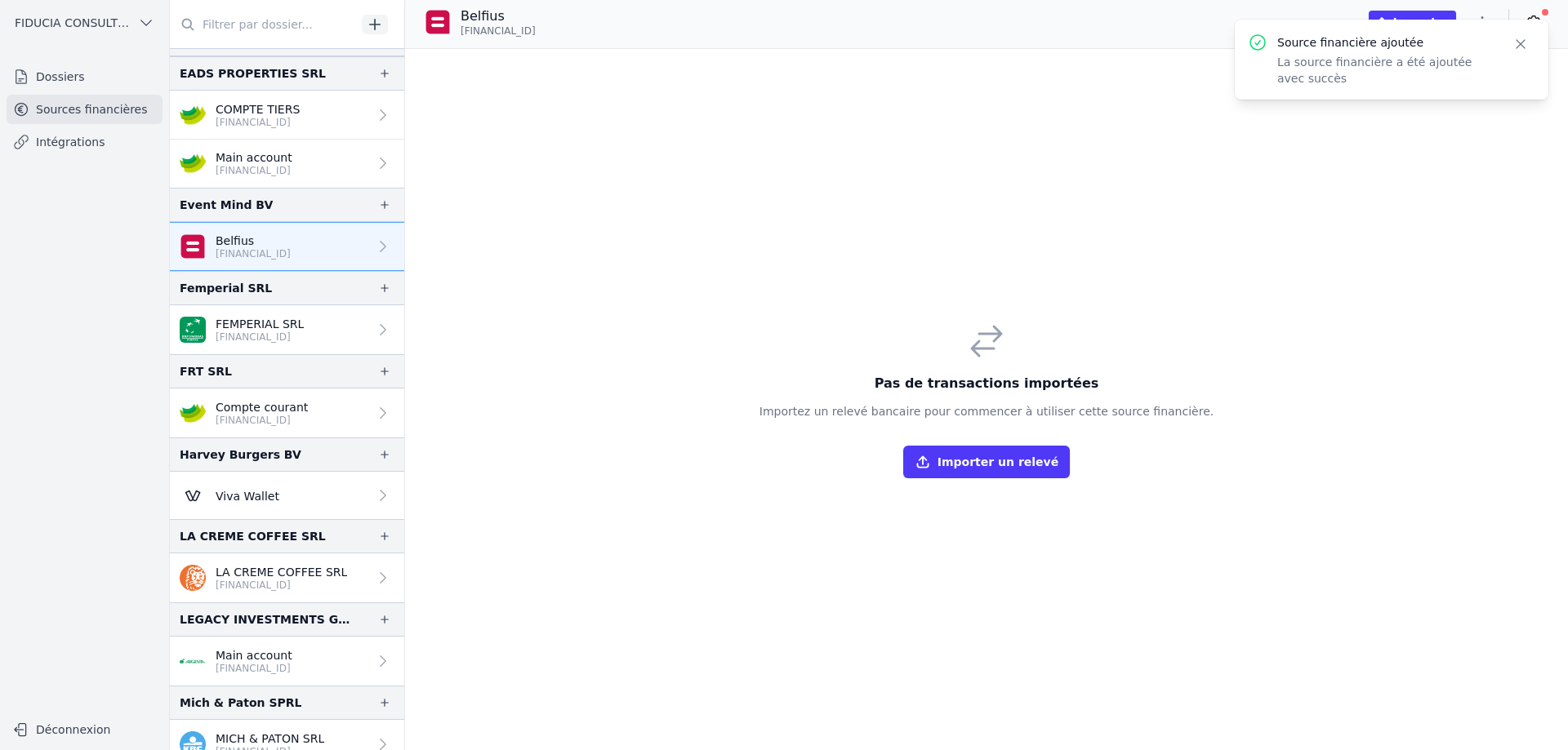
click at [966, 468] on button "Importer un relevé" at bounding box center [986, 461] width 166 height 32
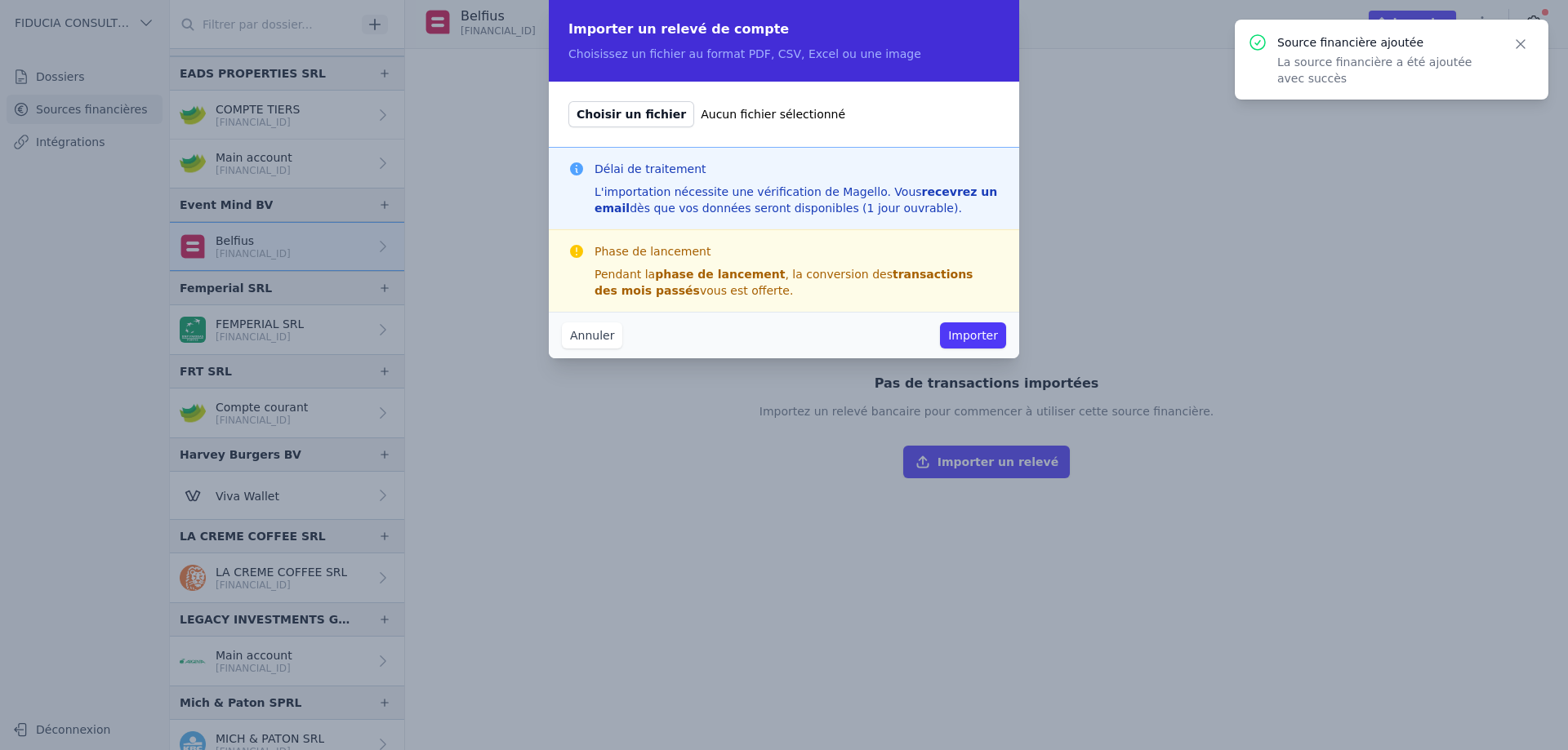
click at [659, 116] on span "Choisir un fichier" at bounding box center [631, 114] width 125 height 26
click at [568, 101] on input "Choisir un fichier Aucun fichier sélectionné" at bounding box center [568, 101] width 1 height 1
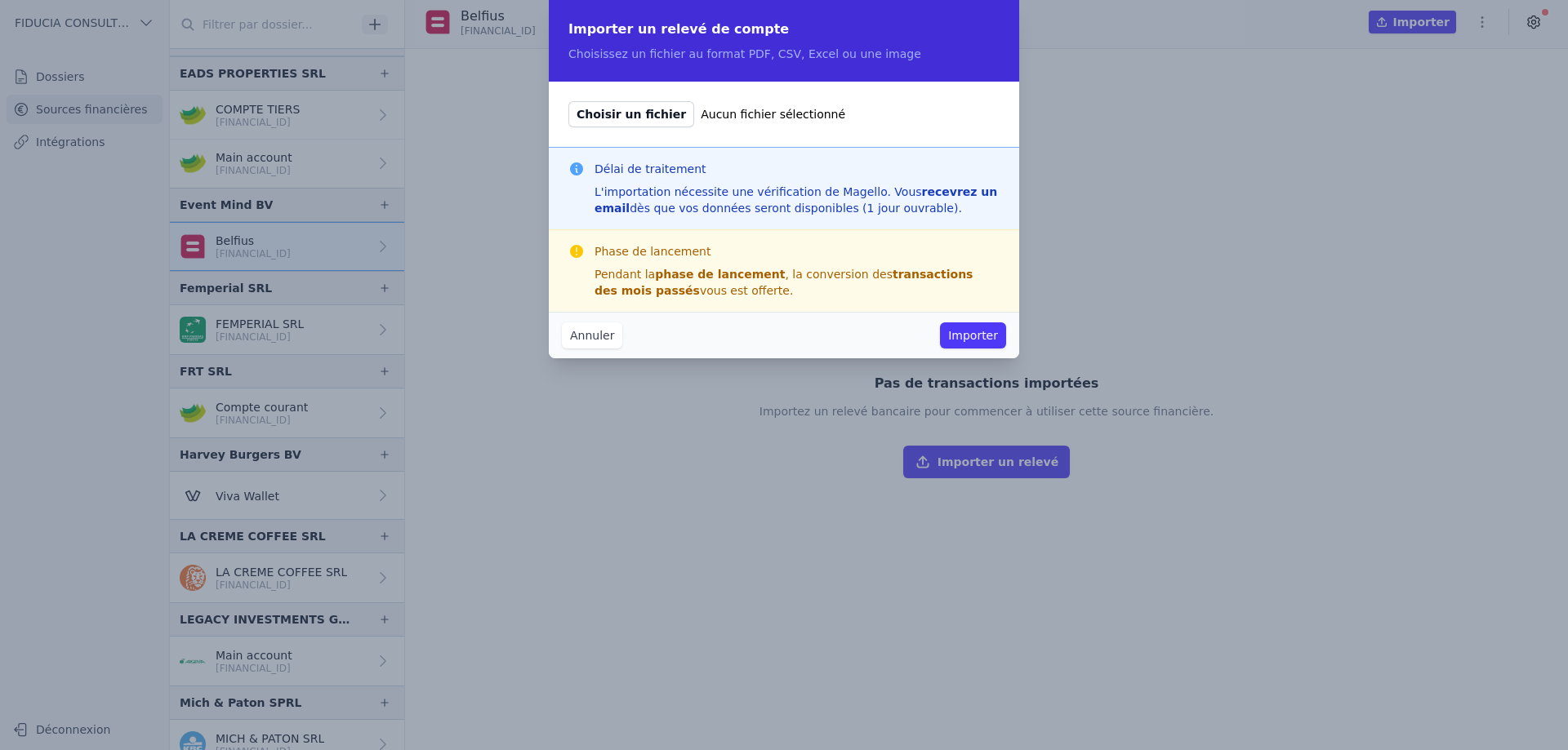
click at [951, 338] on button "Importer" at bounding box center [974, 335] width 67 height 26
click at [627, 108] on span "Choisir un fichier" at bounding box center [631, 114] width 125 height 26
click at [568, 101] on input "Choisir un fichier Aucun fichier sélectionné" at bounding box center [568, 101] width 1 height 1
type input "C:\fakepath\[FINANCIAL_ID] [DATE] [DATE] 2.csv"
click at [959, 337] on button "Importer" at bounding box center [974, 335] width 67 height 26
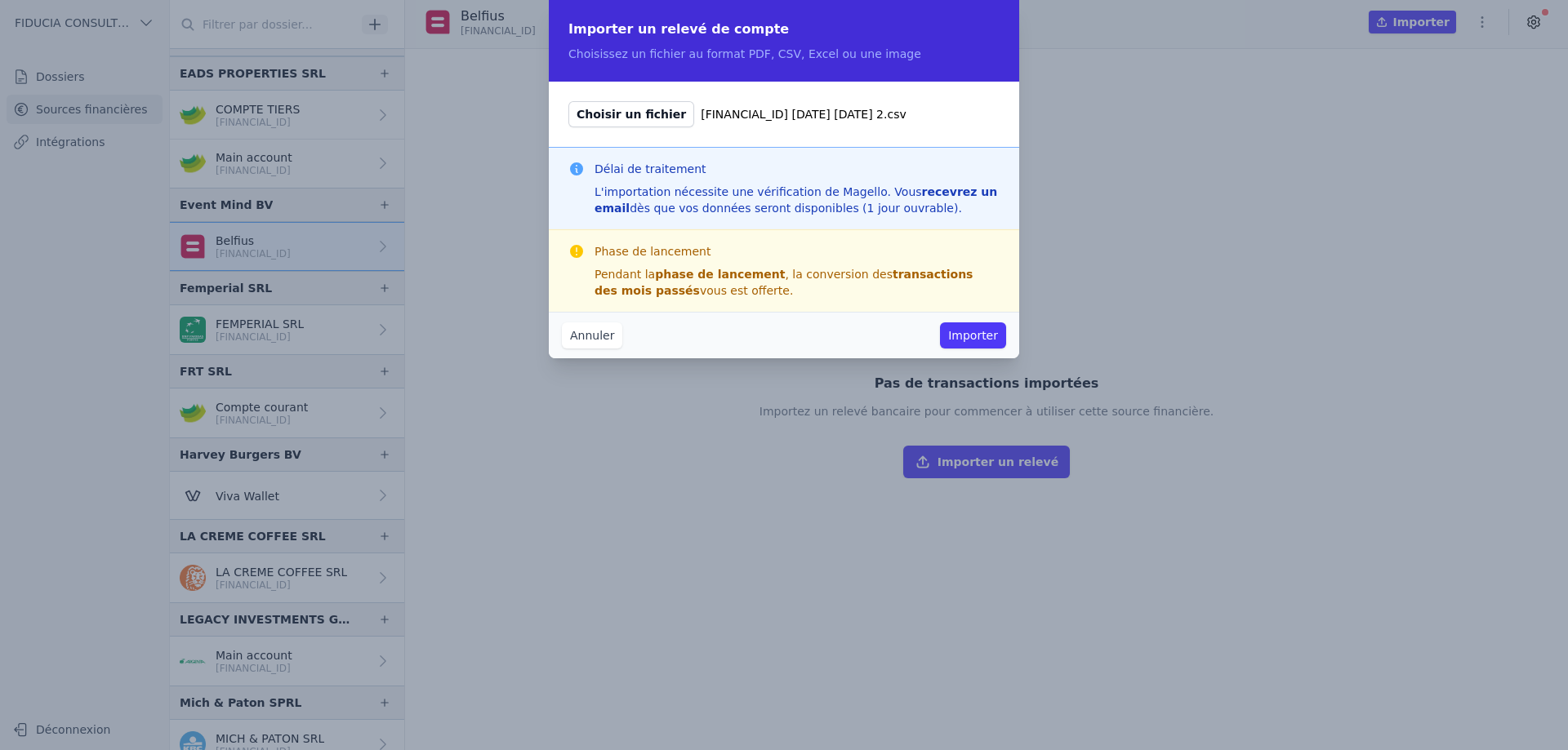
click at [971, 343] on button "Importer" at bounding box center [974, 335] width 67 height 26
click at [976, 333] on button "Importer" at bounding box center [974, 335] width 67 height 26
click at [788, 145] on div "Choisir un fichier [FINANCIAL_ID] [DATE] [DATE] 2.csv" at bounding box center [784, 114] width 470 height 66
click at [993, 337] on button "Importer" at bounding box center [974, 335] width 67 height 26
click at [632, 116] on span "Choisir un fichier" at bounding box center [631, 114] width 125 height 26
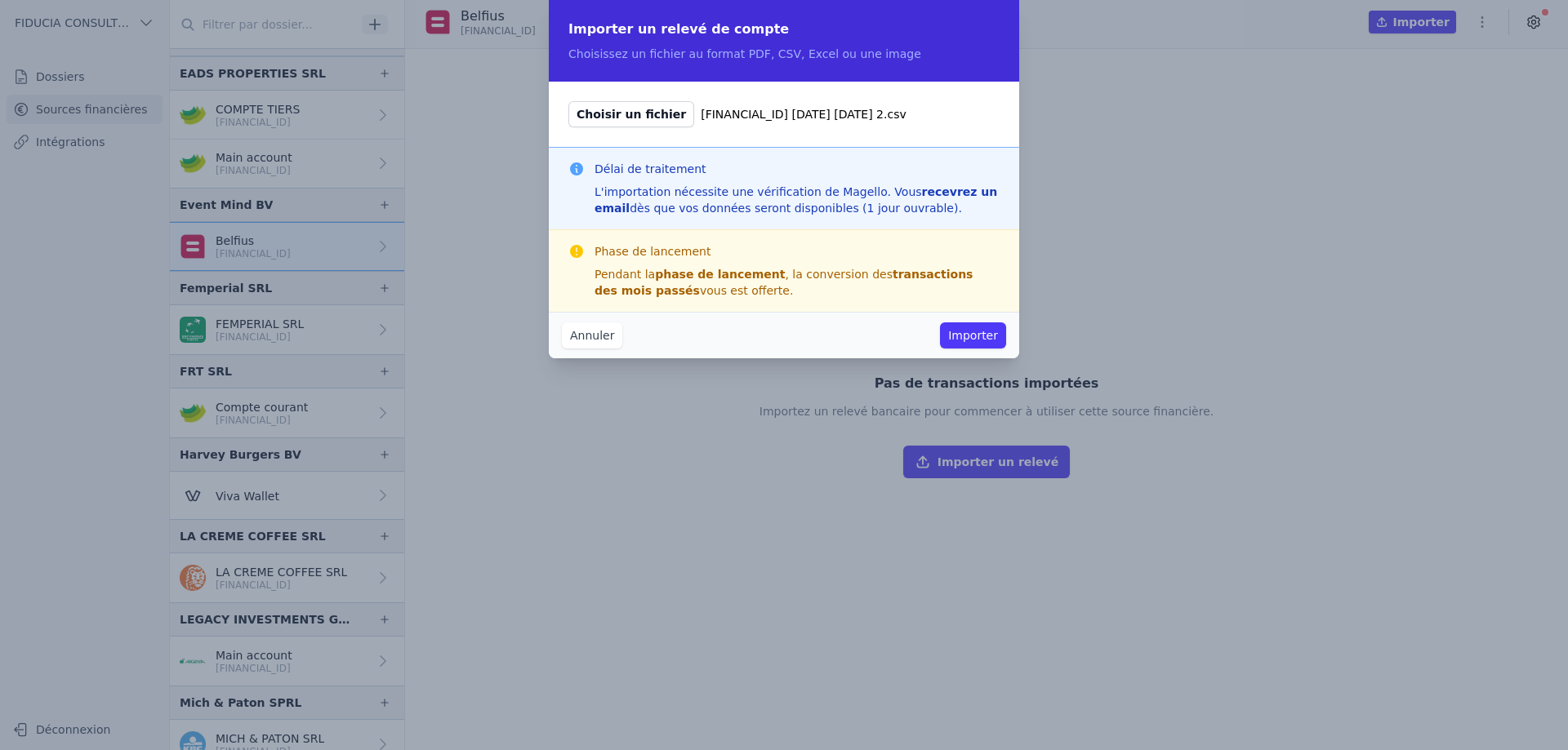
click at [568, 101] on input "Choisir un fichier [FINANCIAL_ID] [DATE] [DATE] 2.csv" at bounding box center [568, 101] width 1 height 1
click at [561, 345] on div "Annuler Importer" at bounding box center [784, 336] width 470 height 47
click at [568, 338] on button "Annuler" at bounding box center [593, 335] width 61 height 26
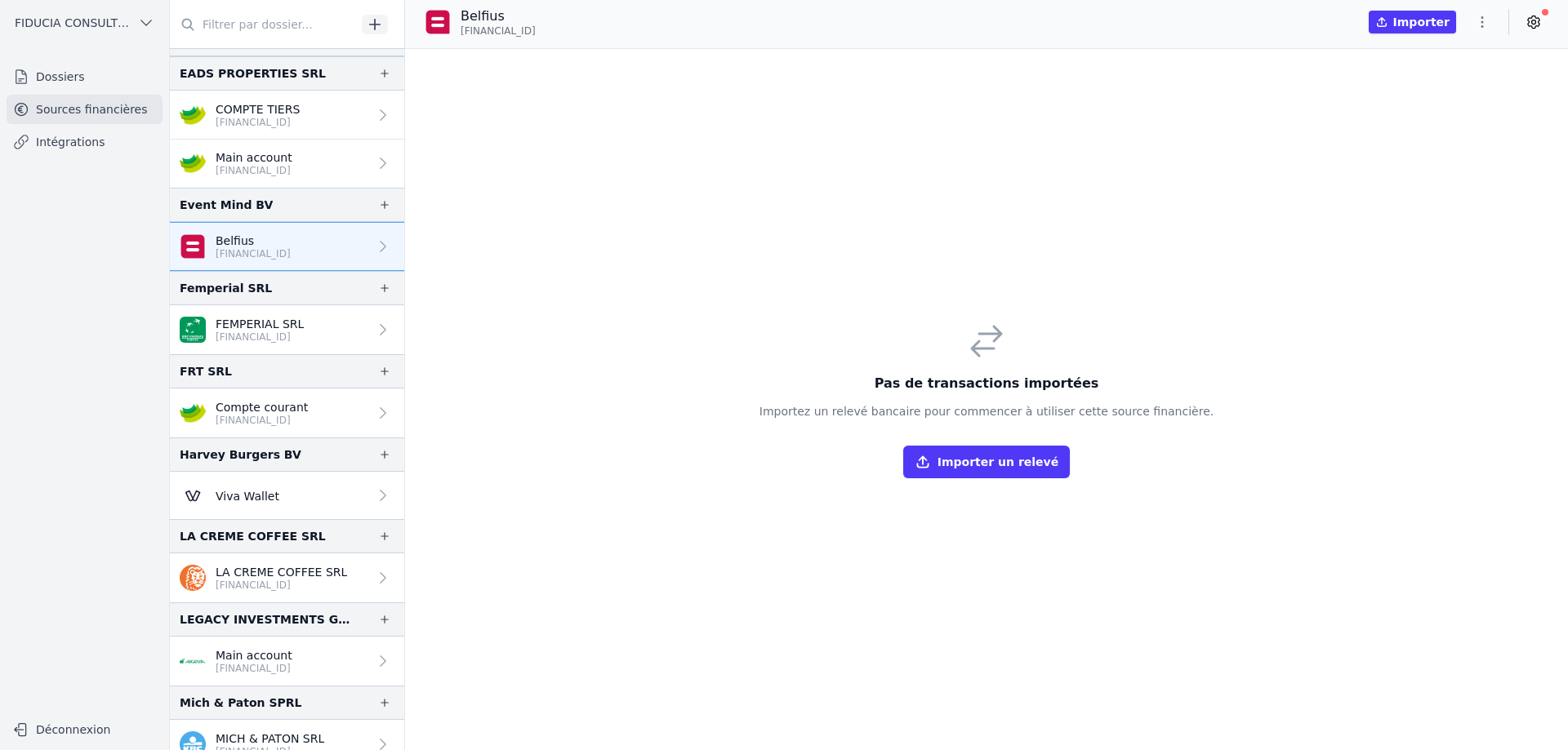
click at [931, 461] on icon "button" at bounding box center [923, 462] width 17 height 17
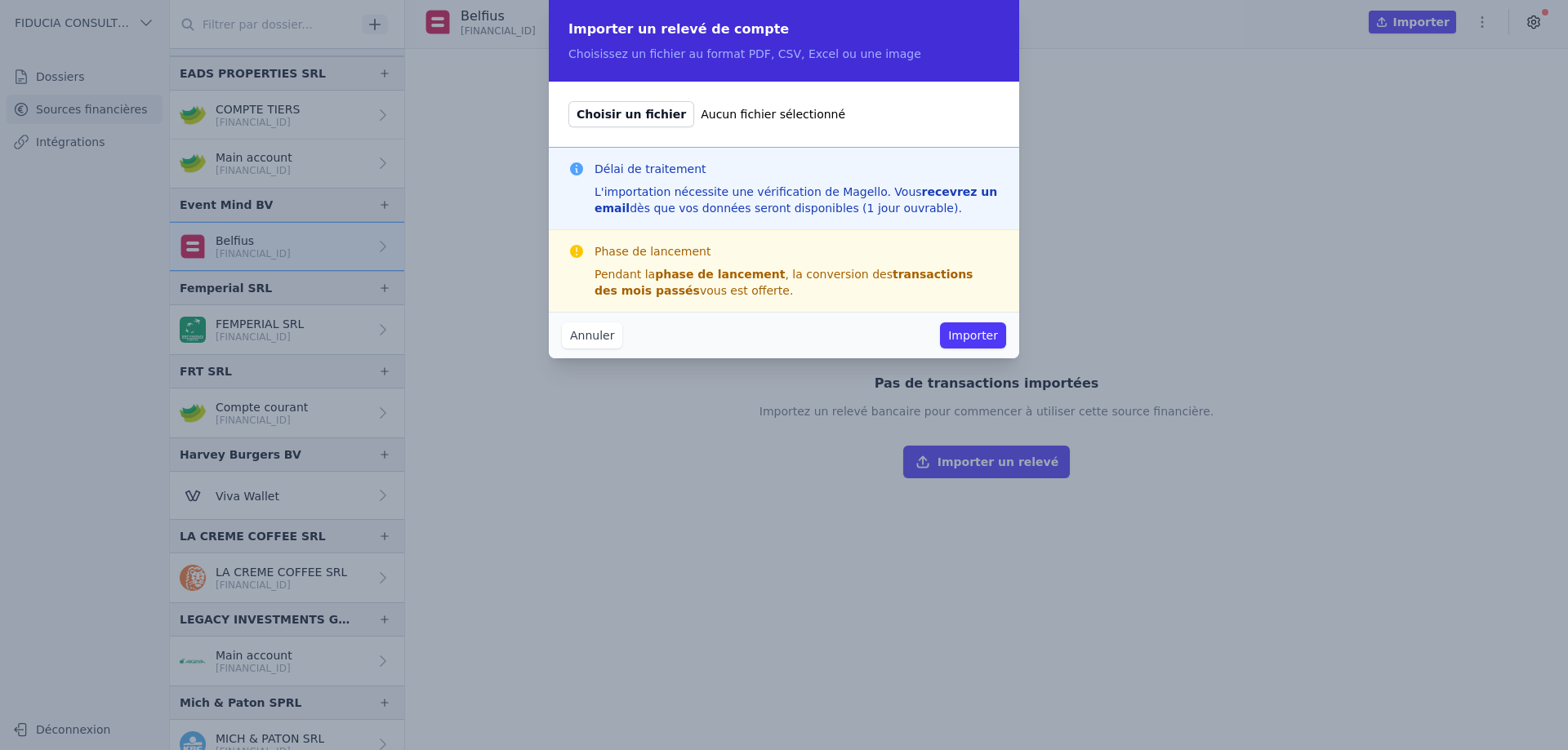
click at [637, 109] on span "Choisir un fichier" at bounding box center [631, 114] width 125 height 26
click at [568, 101] on input "Choisir un fichier Aucun fichier sélectionné" at bounding box center [568, 101] width 1 height 1
type input "C:\fakepath\[FINANCIAL_ID] [DATE] [DATE] 2.csv"
click at [980, 339] on button "Importer" at bounding box center [974, 335] width 67 height 26
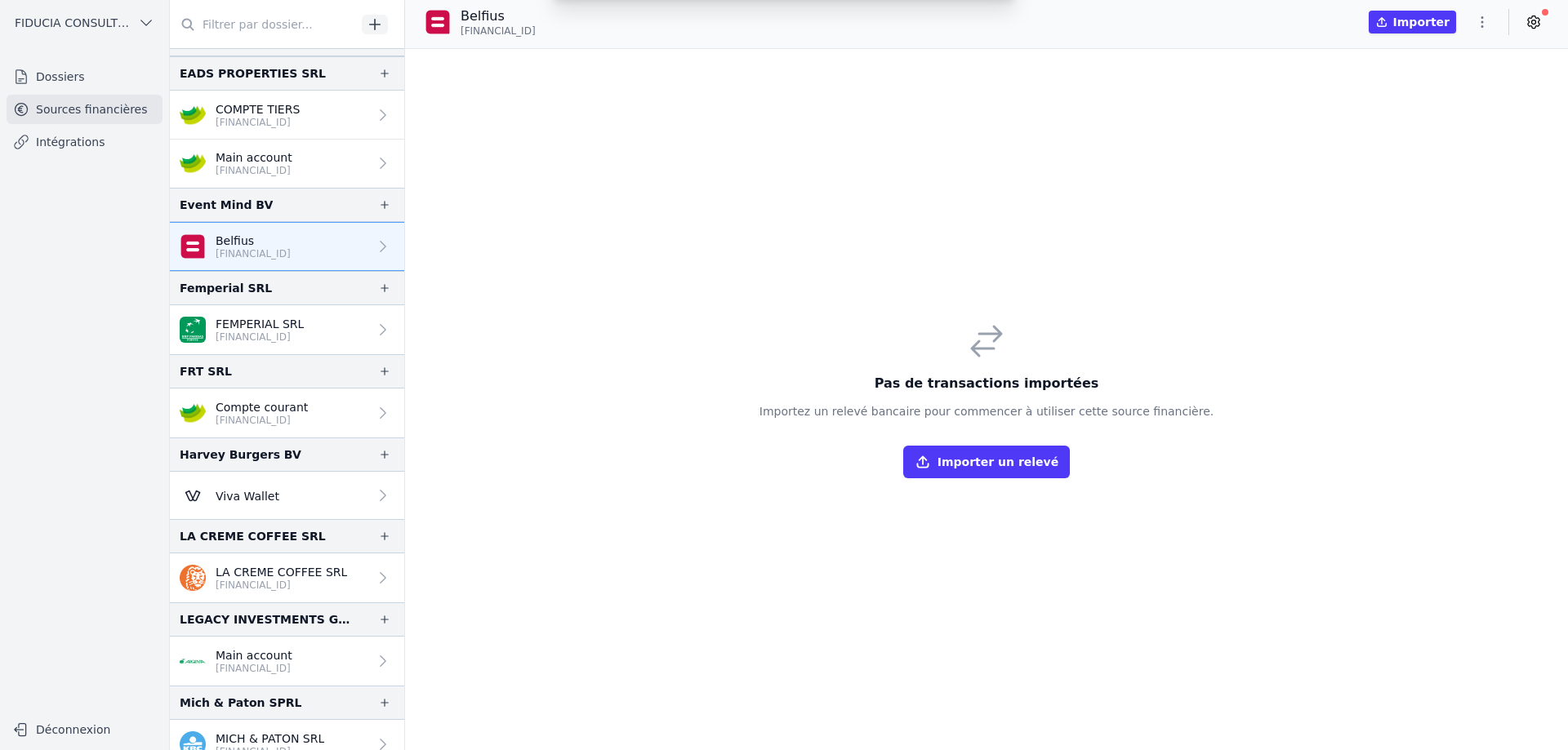
click at [980, 339] on div "Importer un relevé de compte Choisissez un fichier au format PDF, CSV, Excel ou…" at bounding box center [784, 375] width 1568 height 750
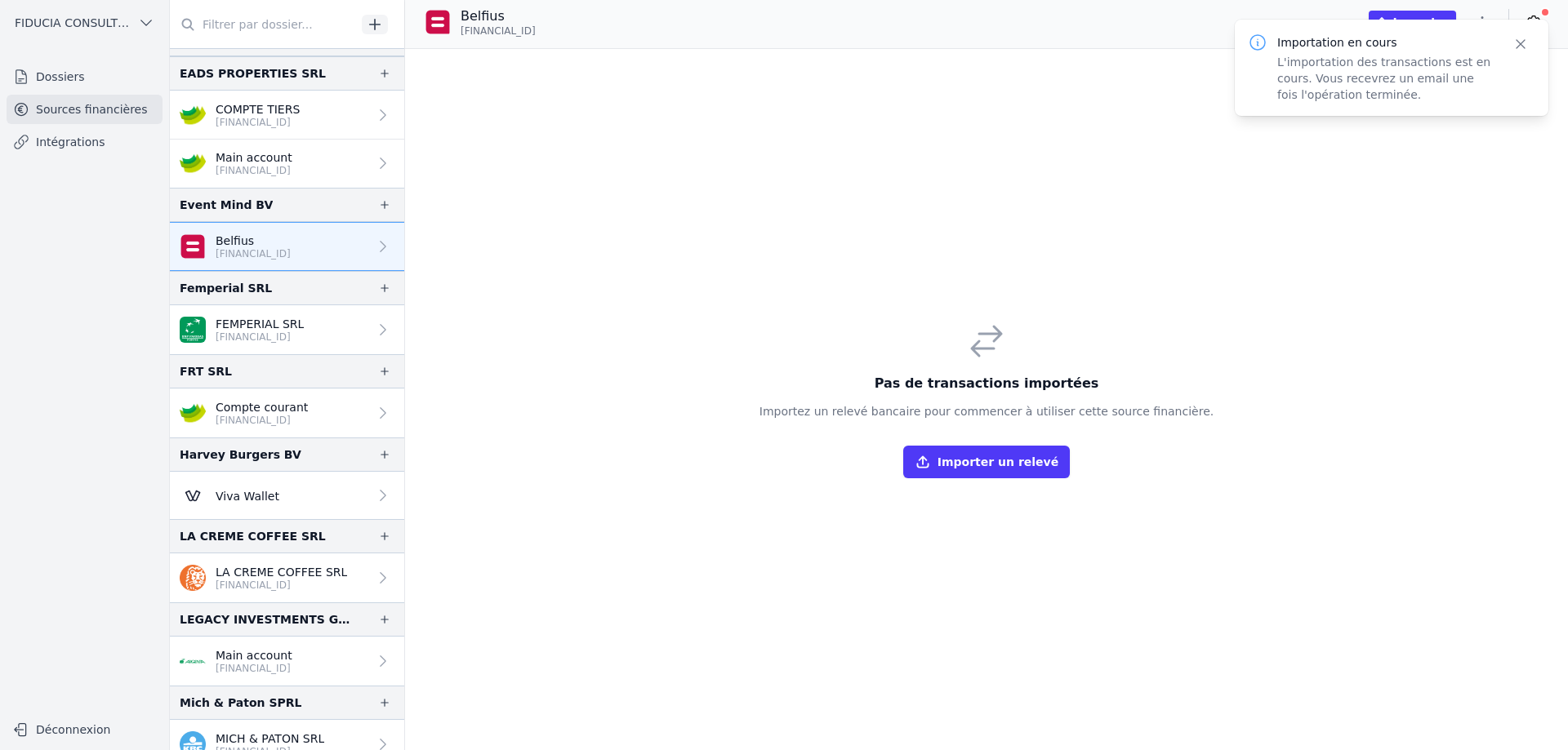
click at [1421, 16] on button "Importer" at bounding box center [1412, 22] width 87 height 23
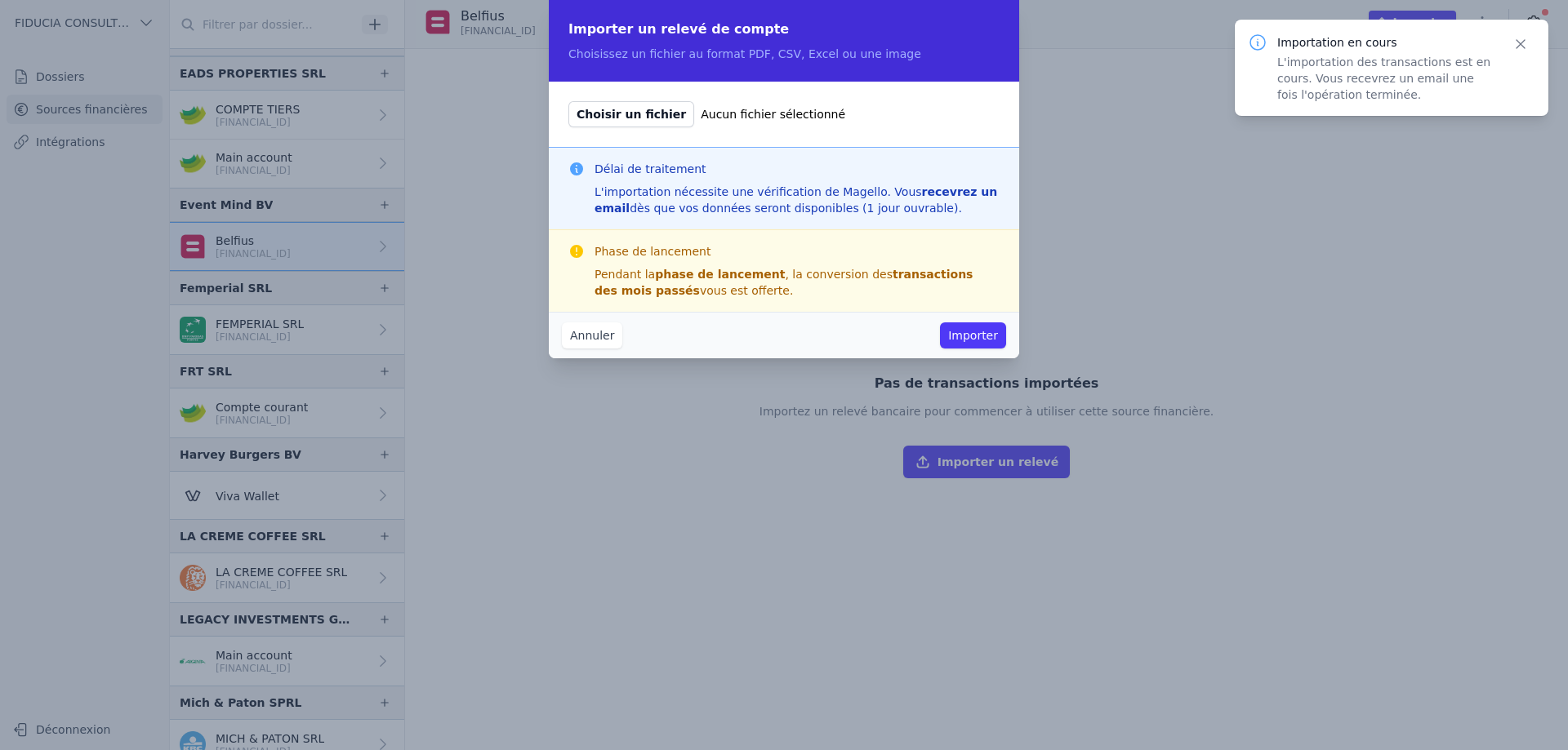
click at [627, 120] on span "Choisir un fichier" at bounding box center [631, 114] width 125 height 26
click at [568, 101] on input "Choisir un fichier Aucun fichier sélectionné" at bounding box center [568, 101] width 1 height 1
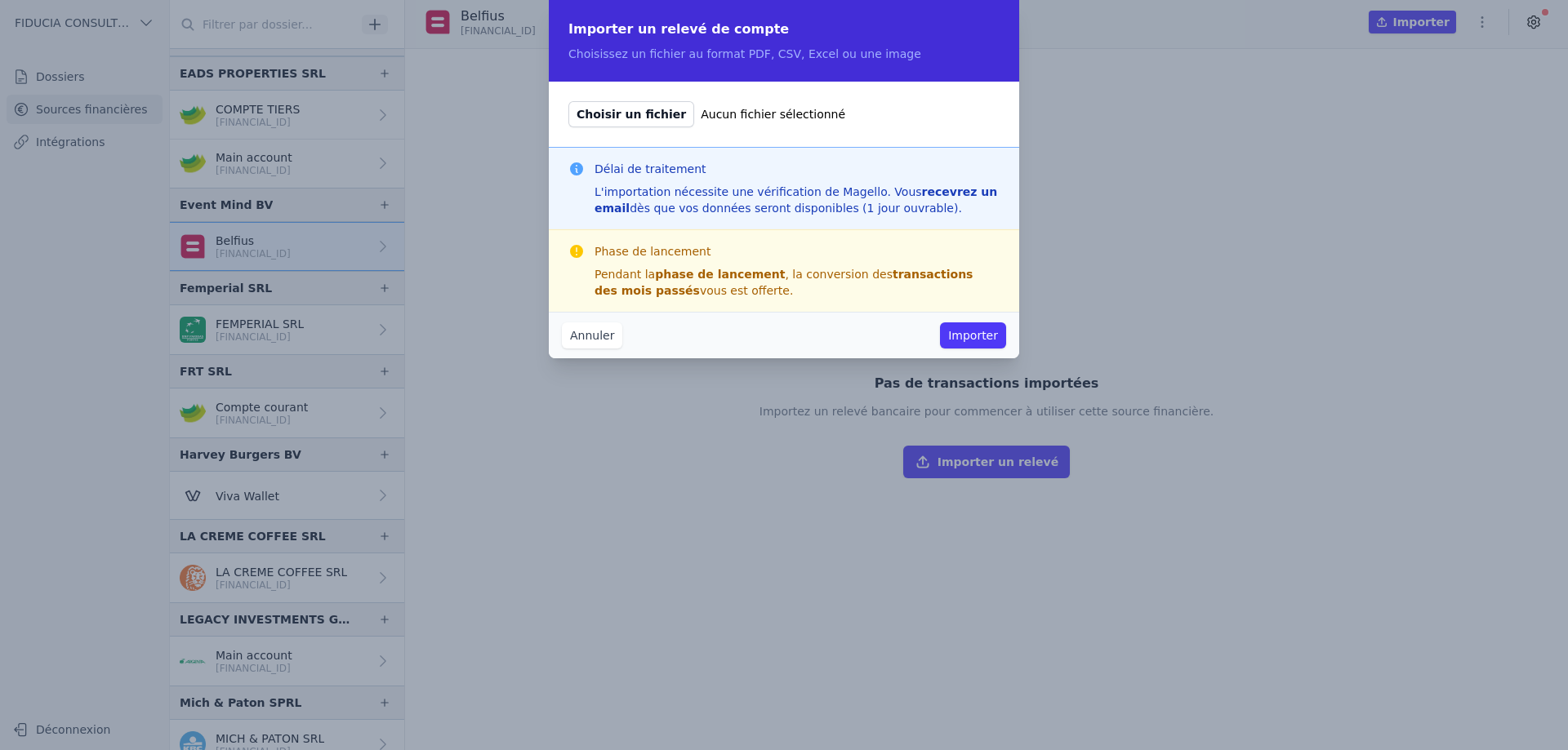
type input "C:\fakepath\[FINANCIAL_ID] [DATE] [DATE] 1.csv"
click at [974, 339] on button "Importer" at bounding box center [974, 335] width 67 height 26
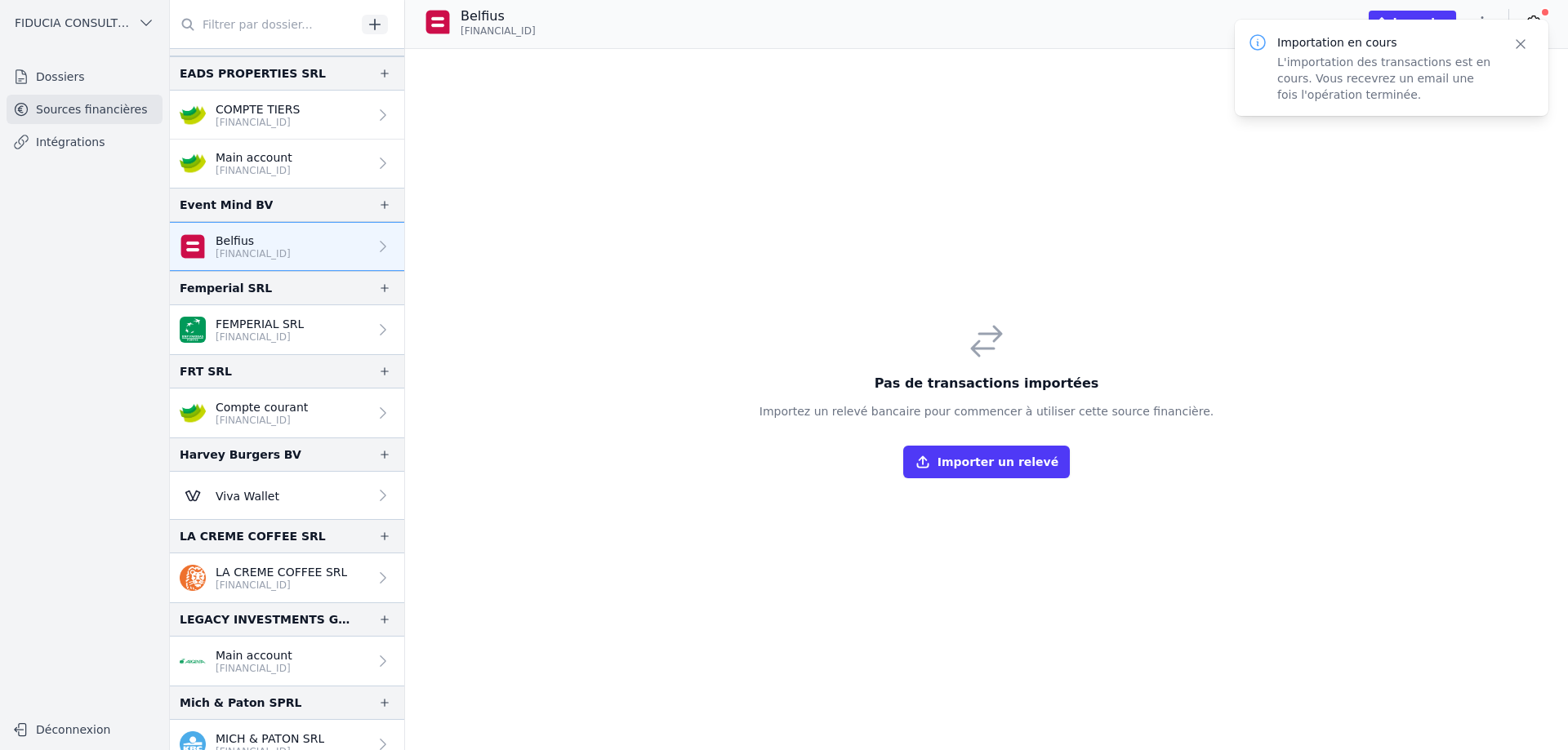
click at [1402, 15] on button "Importer" at bounding box center [1412, 22] width 87 height 23
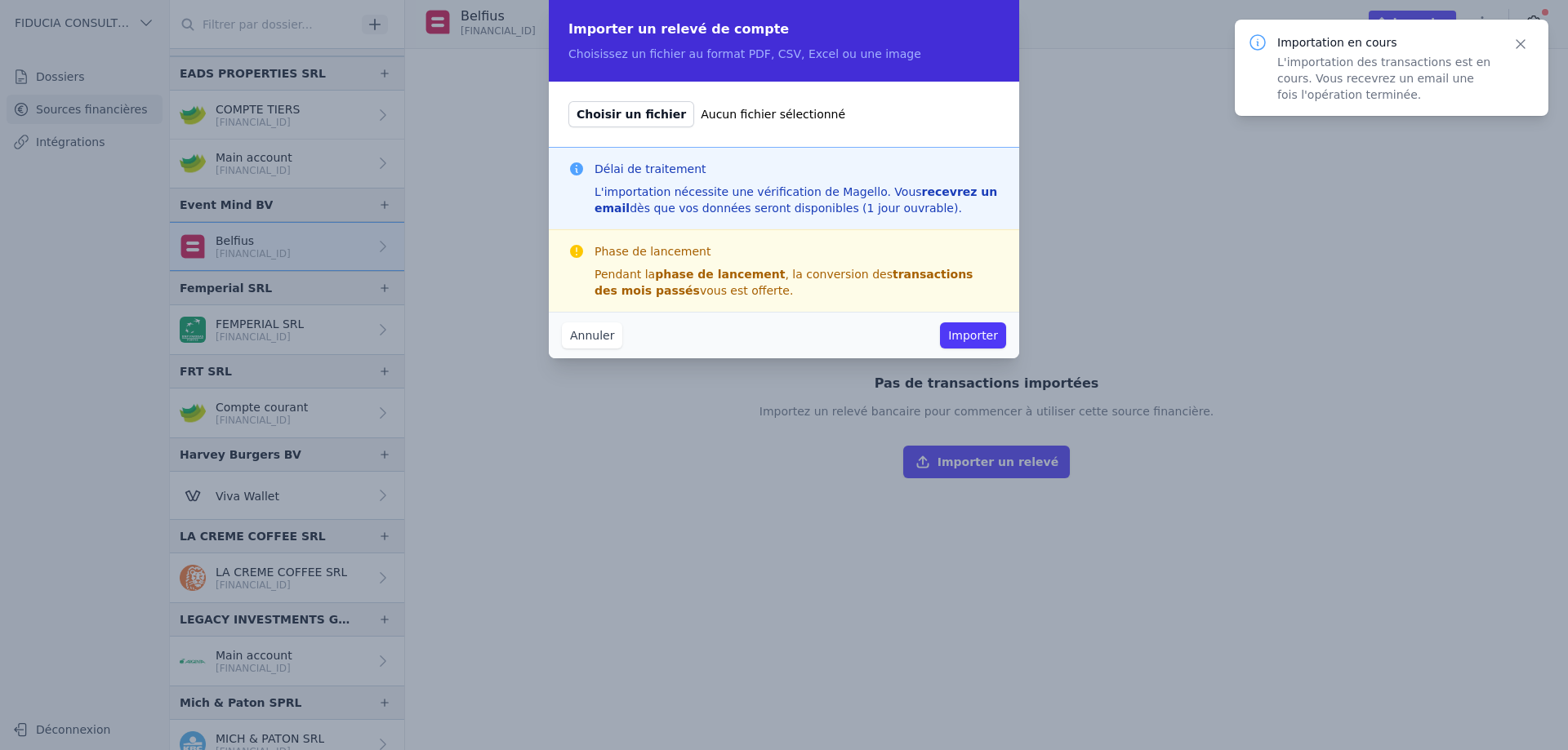
click at [607, 120] on span "Choisir un fichier" at bounding box center [631, 114] width 125 height 26
click at [568, 101] on input "Choisir un fichier Aucun fichier sélectionné" at bounding box center [568, 101] width 1 height 1
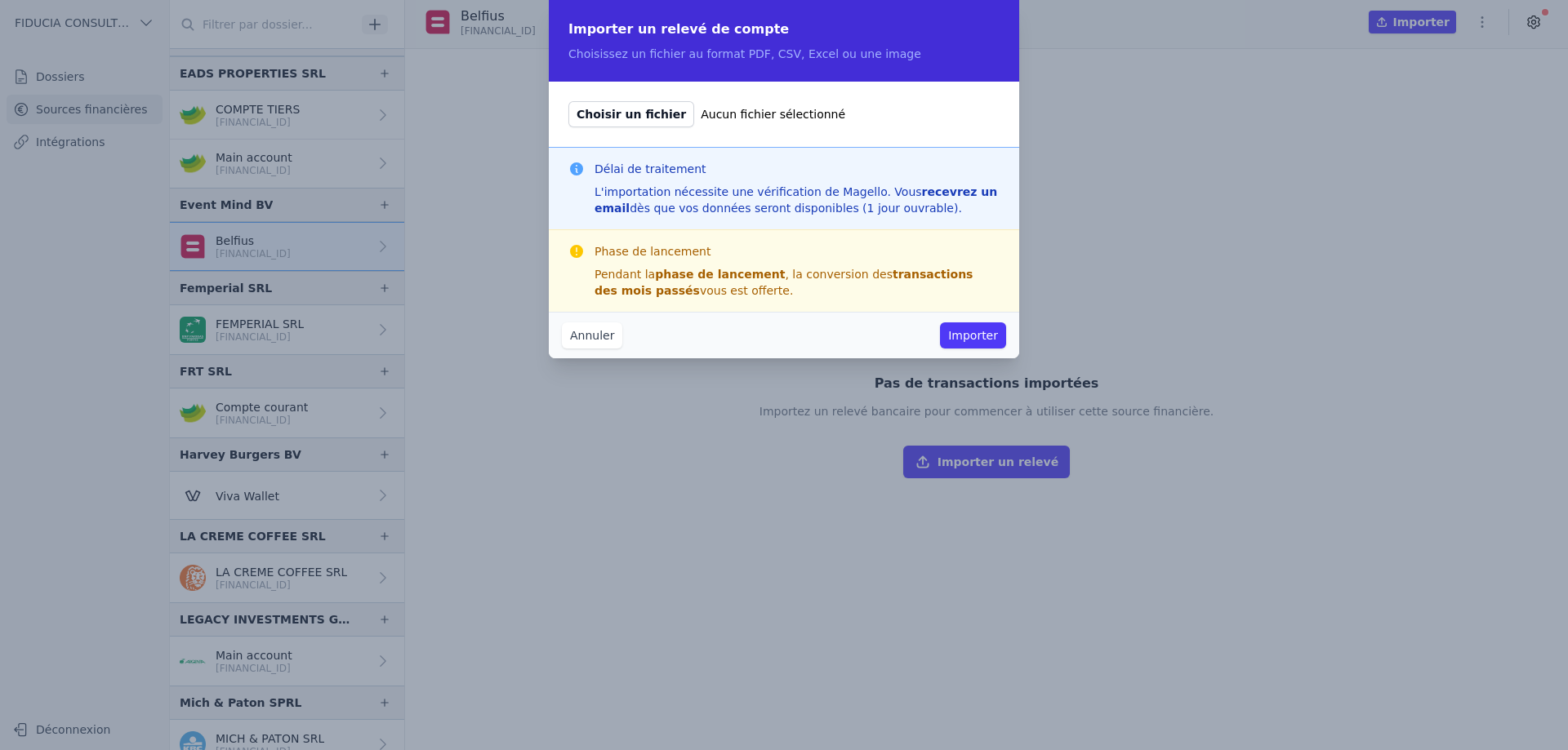
type input "C:\fakepath\[FINANCIAL_ID] [DATE] [DATE] 1.csv"
click at [970, 339] on button "Importer" at bounding box center [974, 335] width 67 height 26
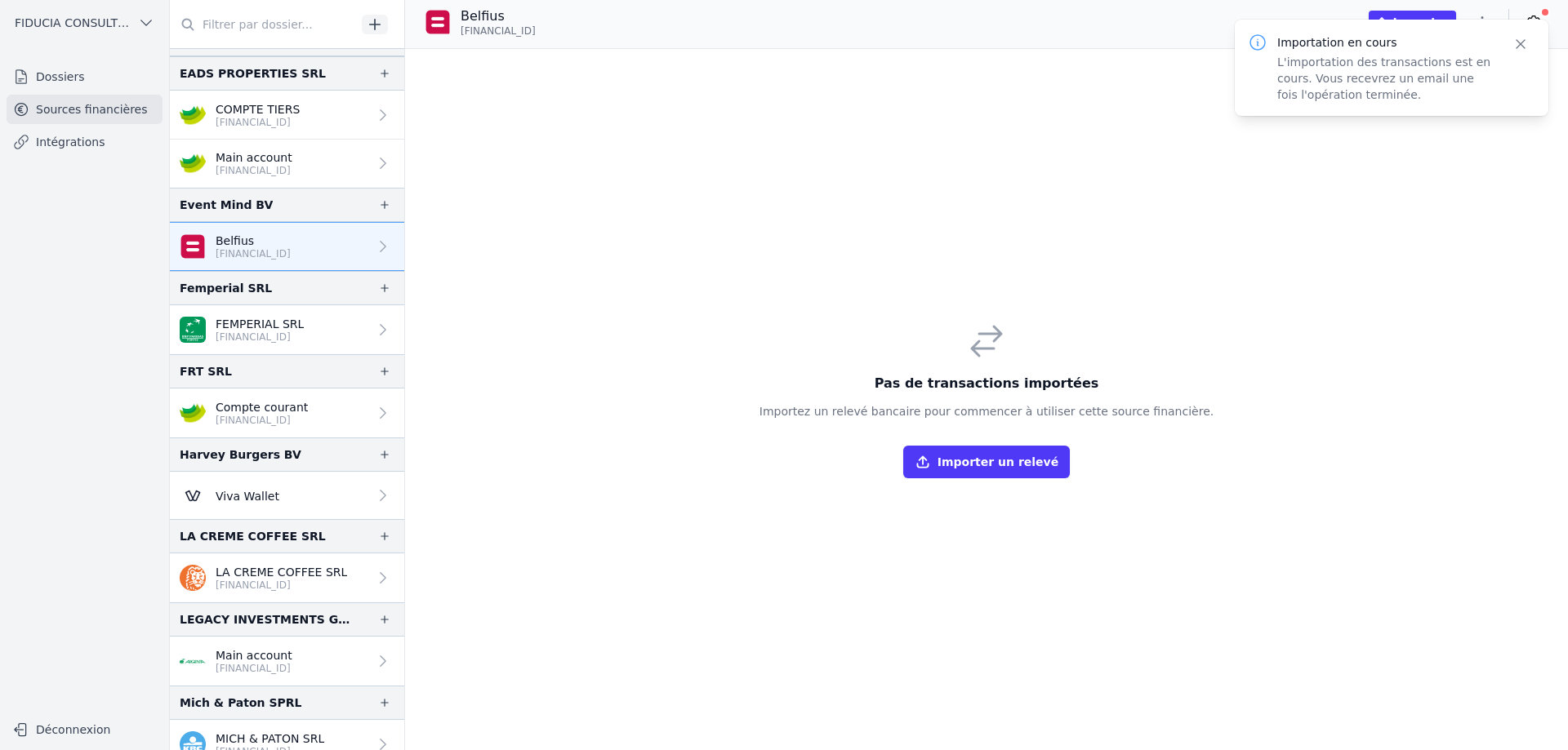
click at [1524, 46] on icon "button" at bounding box center [1520, 44] width 17 height 17
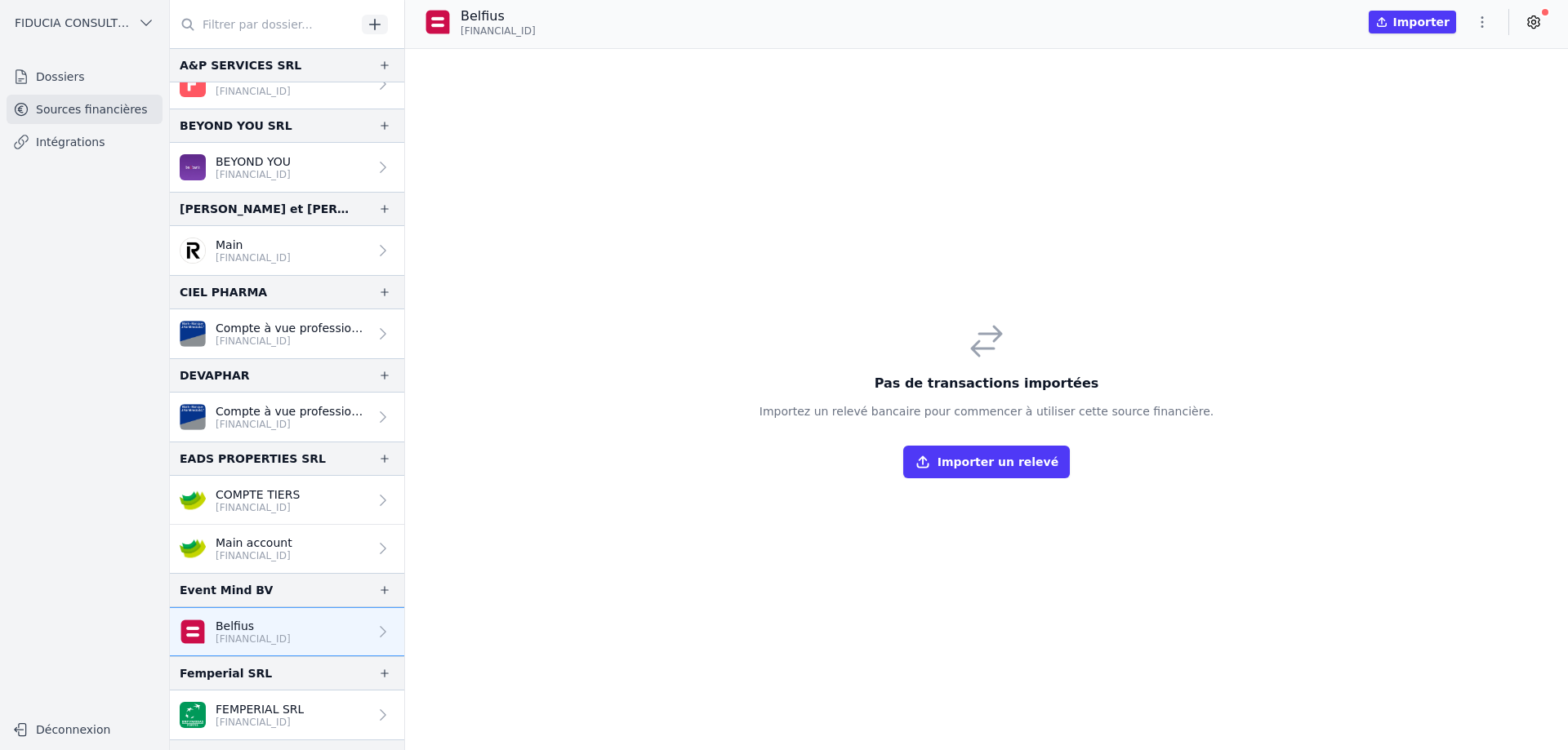
scroll to position [0, 0]
